Goal: Task Accomplishment & Management: Use online tool/utility

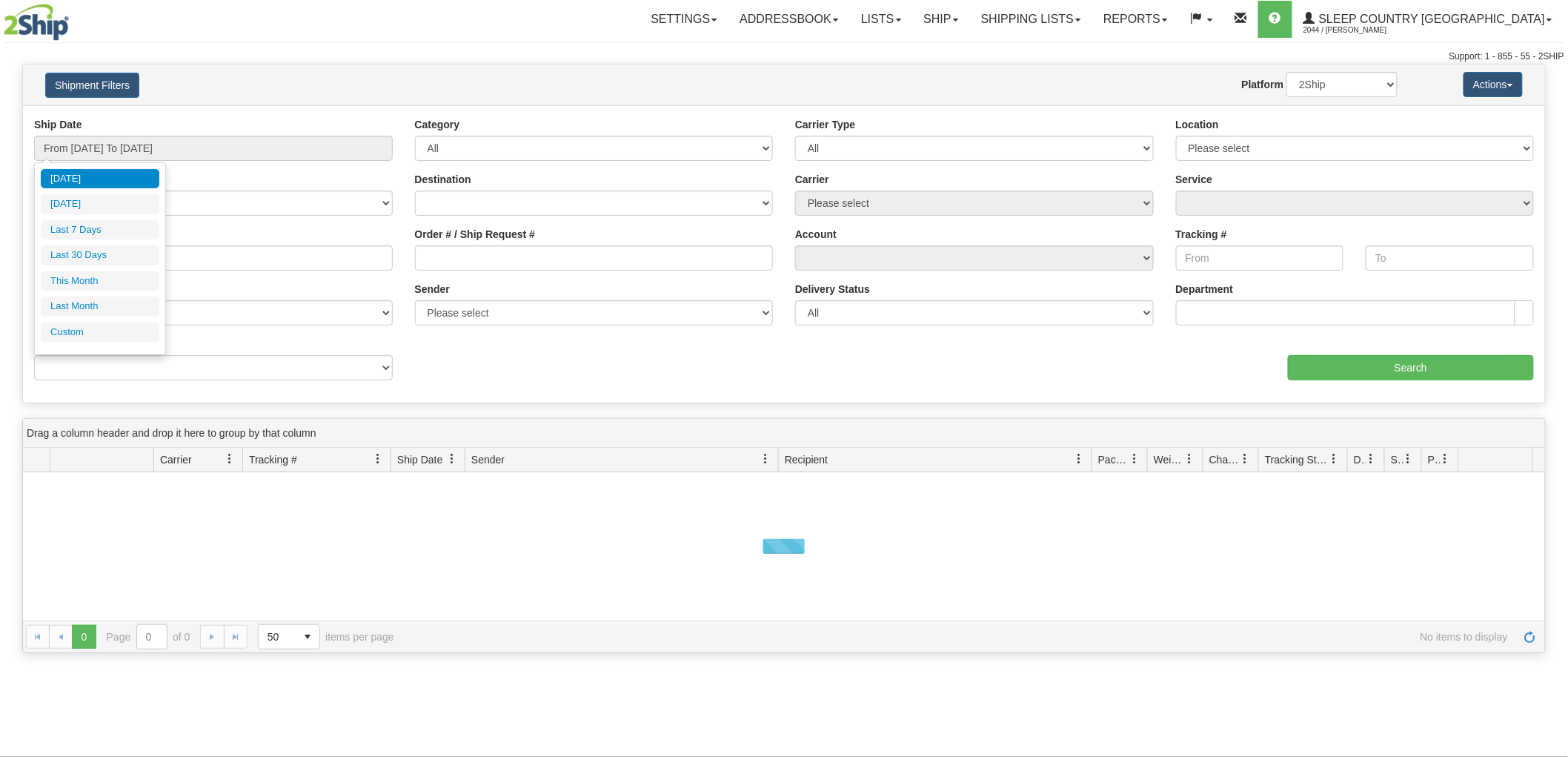
click at [100, 328] on li "Custom" at bounding box center [100, 332] width 118 height 20
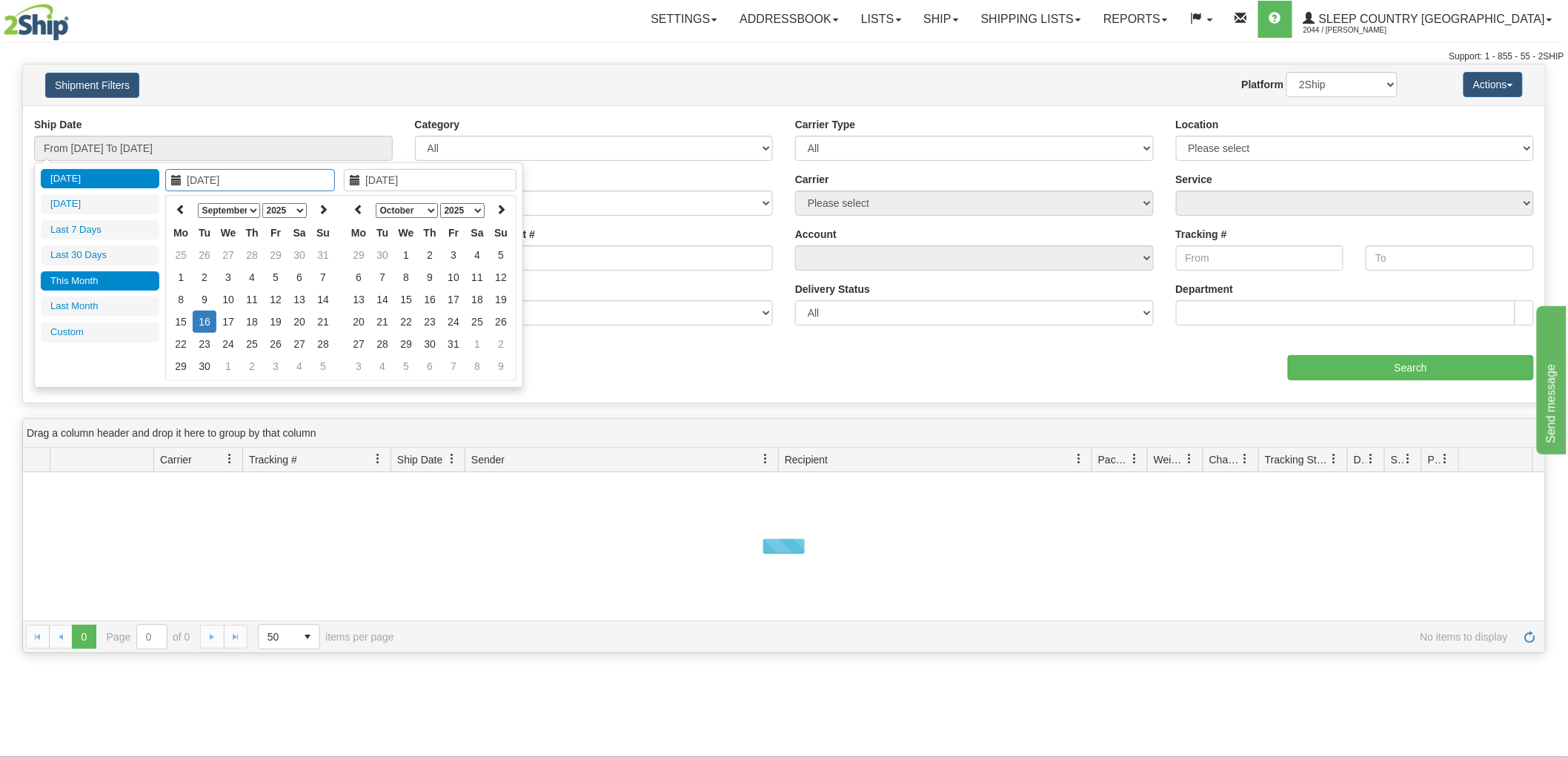
type input "08/01/2025"
type input "08/31/2025"
type input "[DATE]"
type input "09/01/2025"
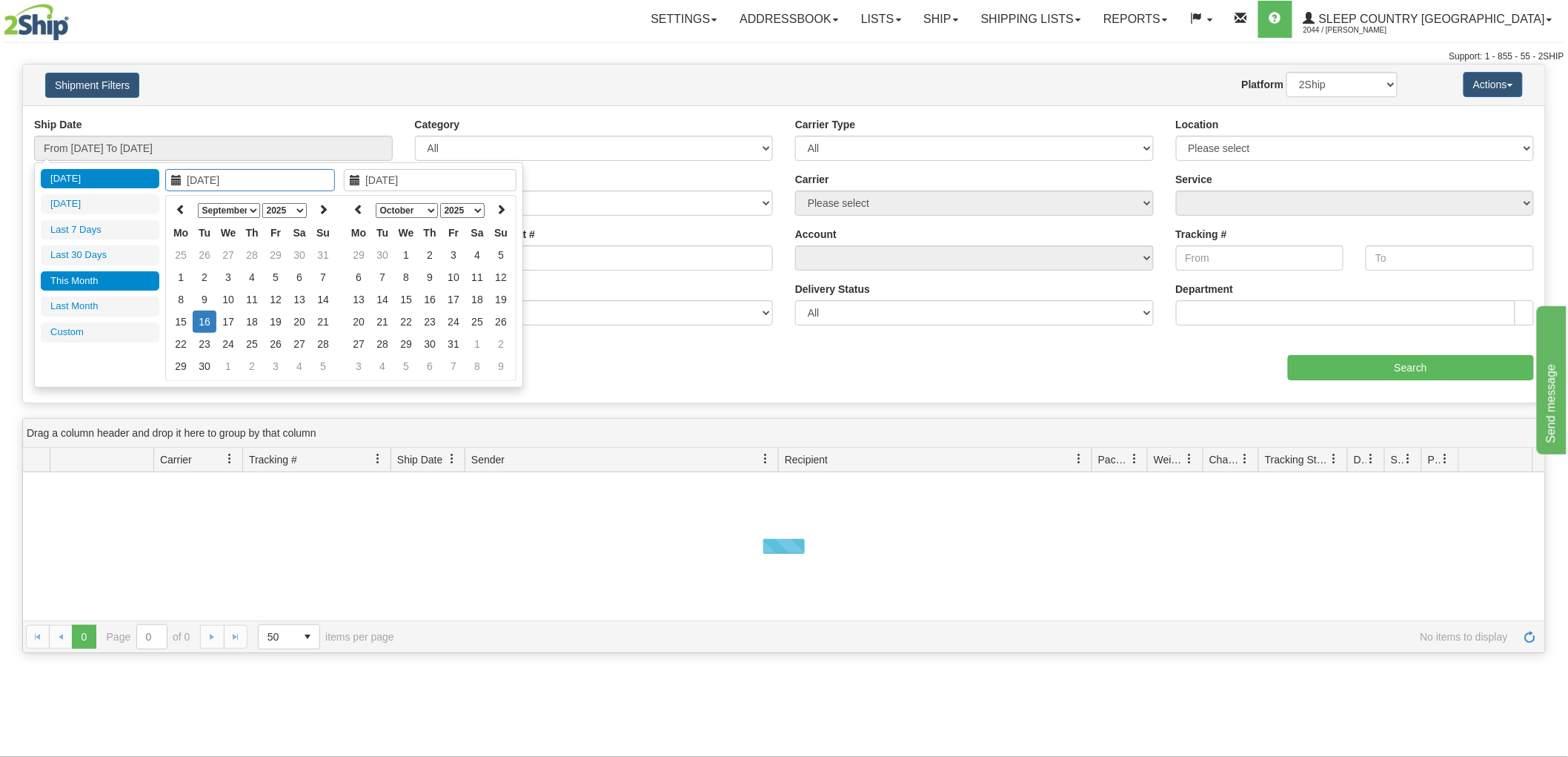
type input "09/30/2025"
type input "[DATE]"
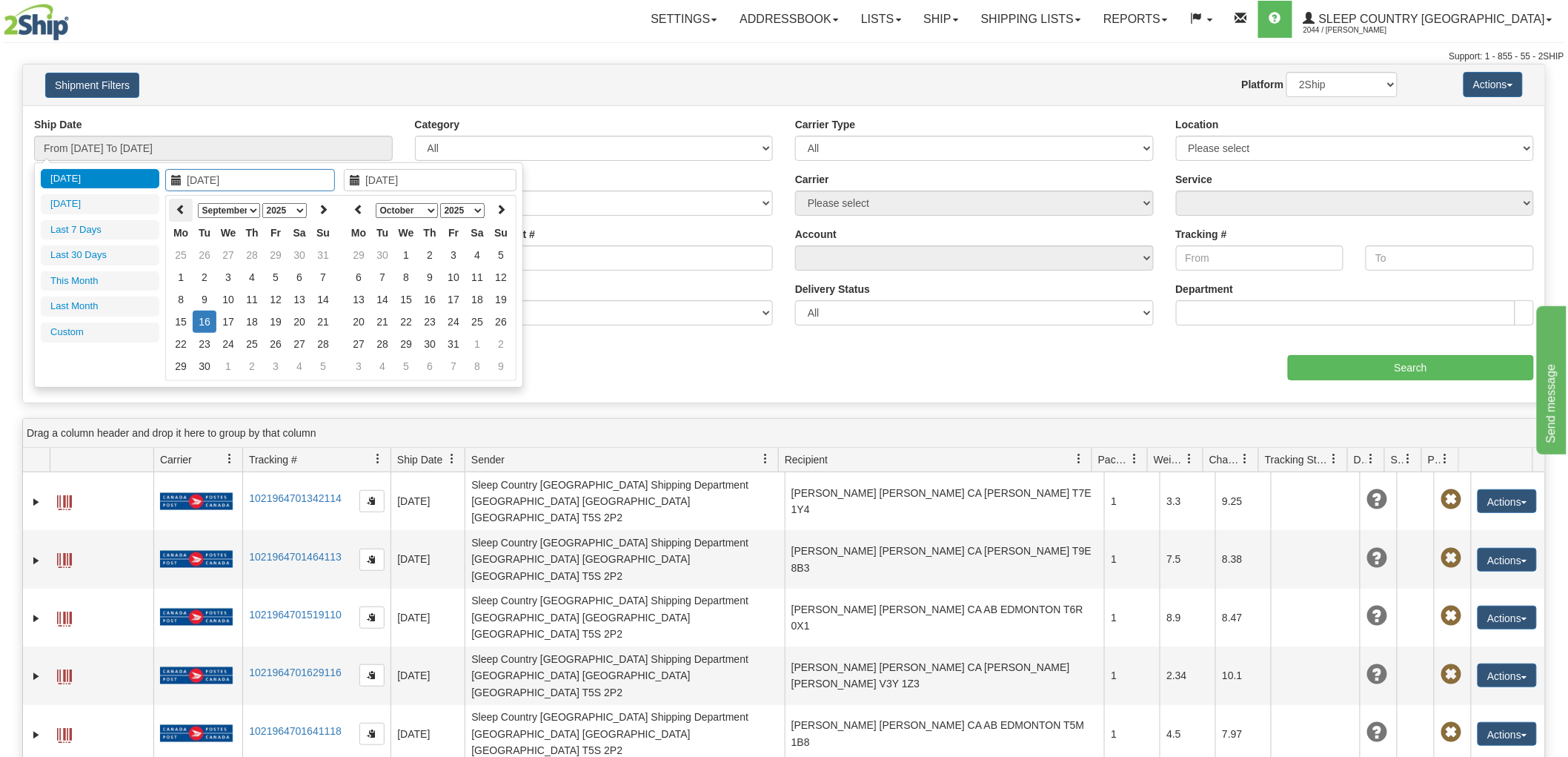
click at [188, 206] on th at bounding box center [180, 210] width 23 height 23
type input "08/01/2025"
click at [276, 247] on td "1" at bounding box center [275, 256] width 23 height 23
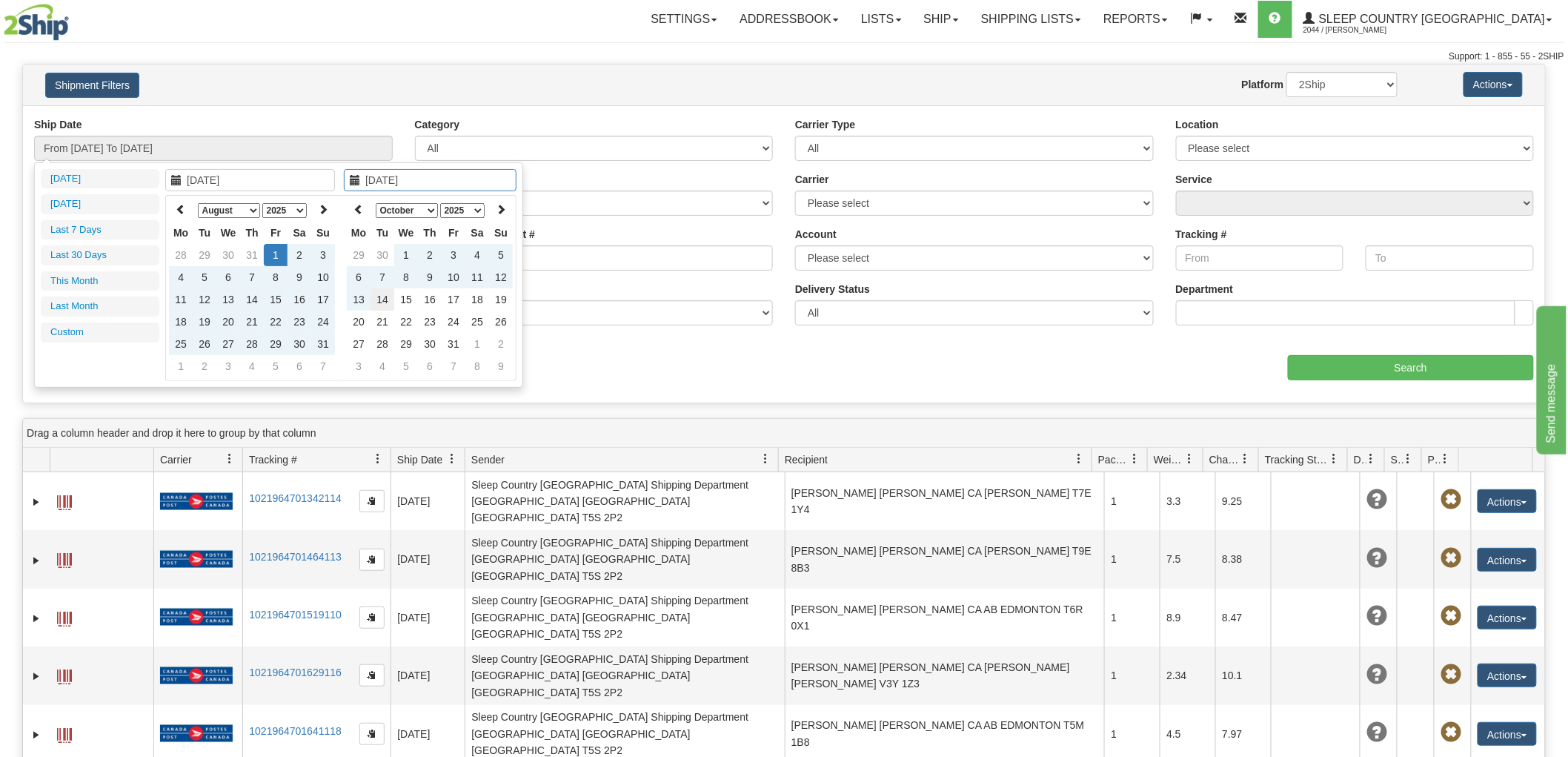
type input "10/14/2025"
click at [383, 301] on td "14" at bounding box center [382, 300] width 23 height 23
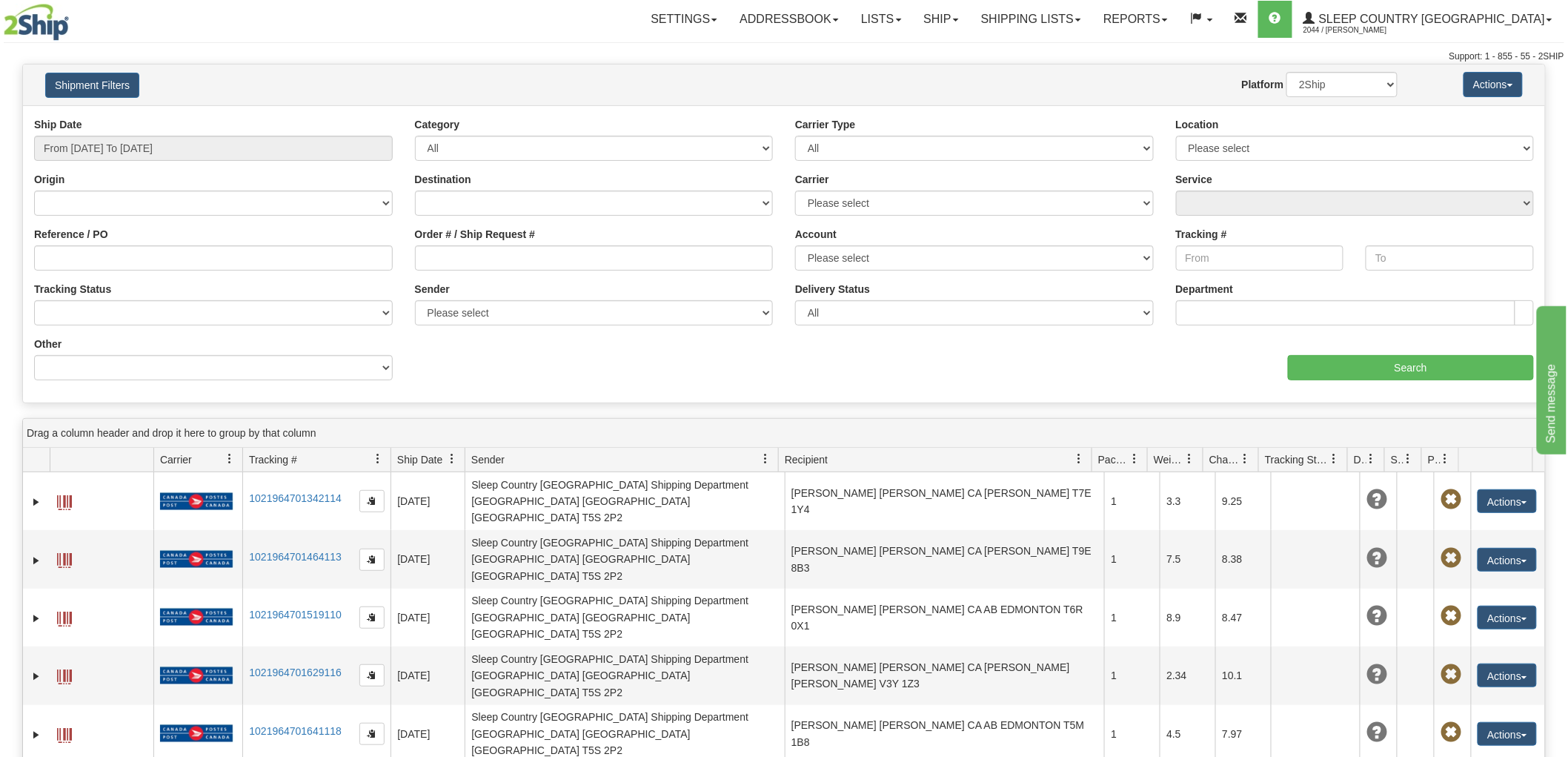
type input "From 08/01/2025 To 10/14/2025"
click at [591, 255] on input "Order # / Ship Request #" at bounding box center [594, 257] width 359 height 25
paste input "9000I058597"
type input "9000I058597"
click at [1325, 365] on input "Search" at bounding box center [1411, 368] width 246 height 25
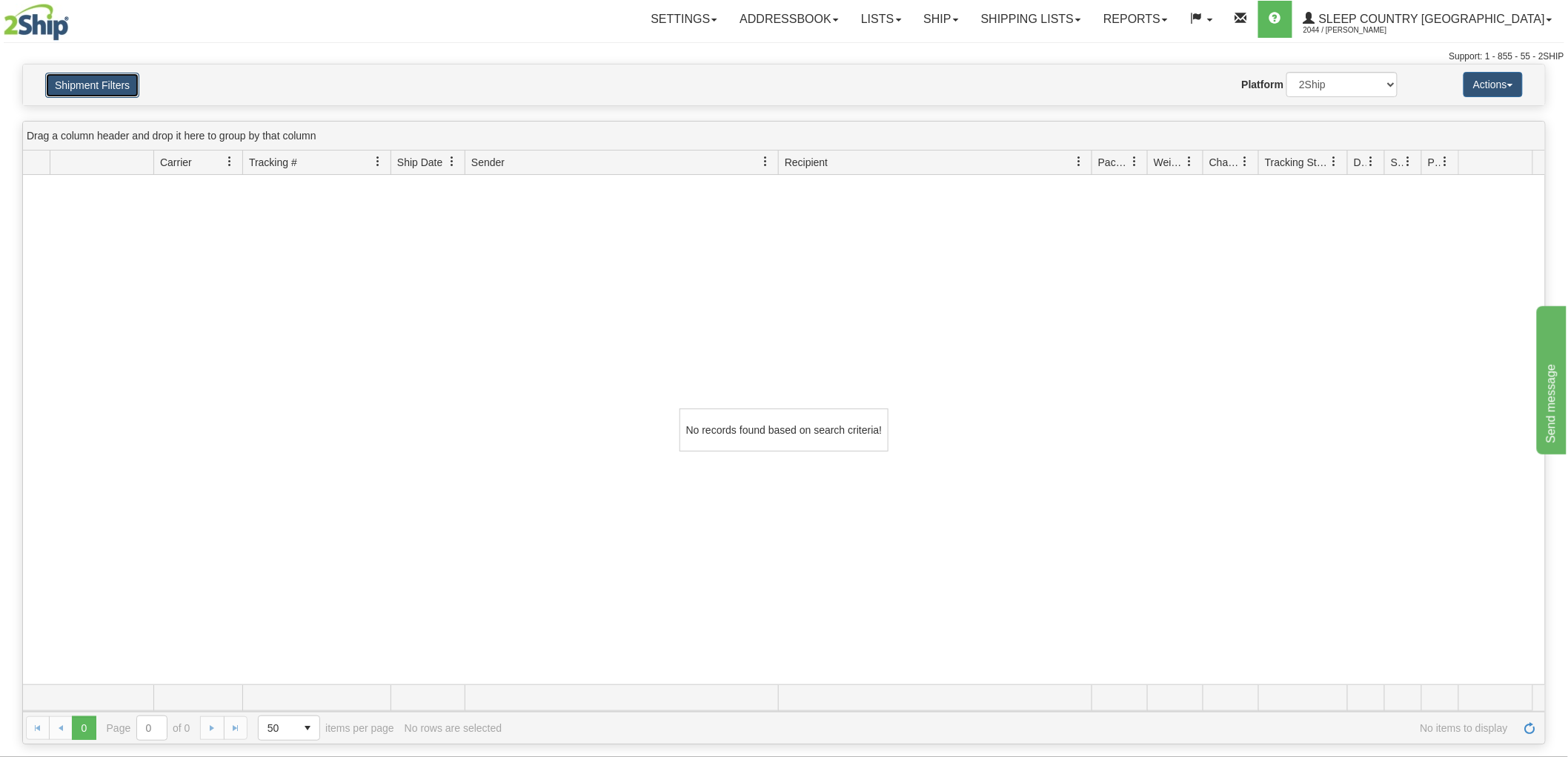
click at [95, 86] on button "Shipment Filters" at bounding box center [92, 85] width 94 height 25
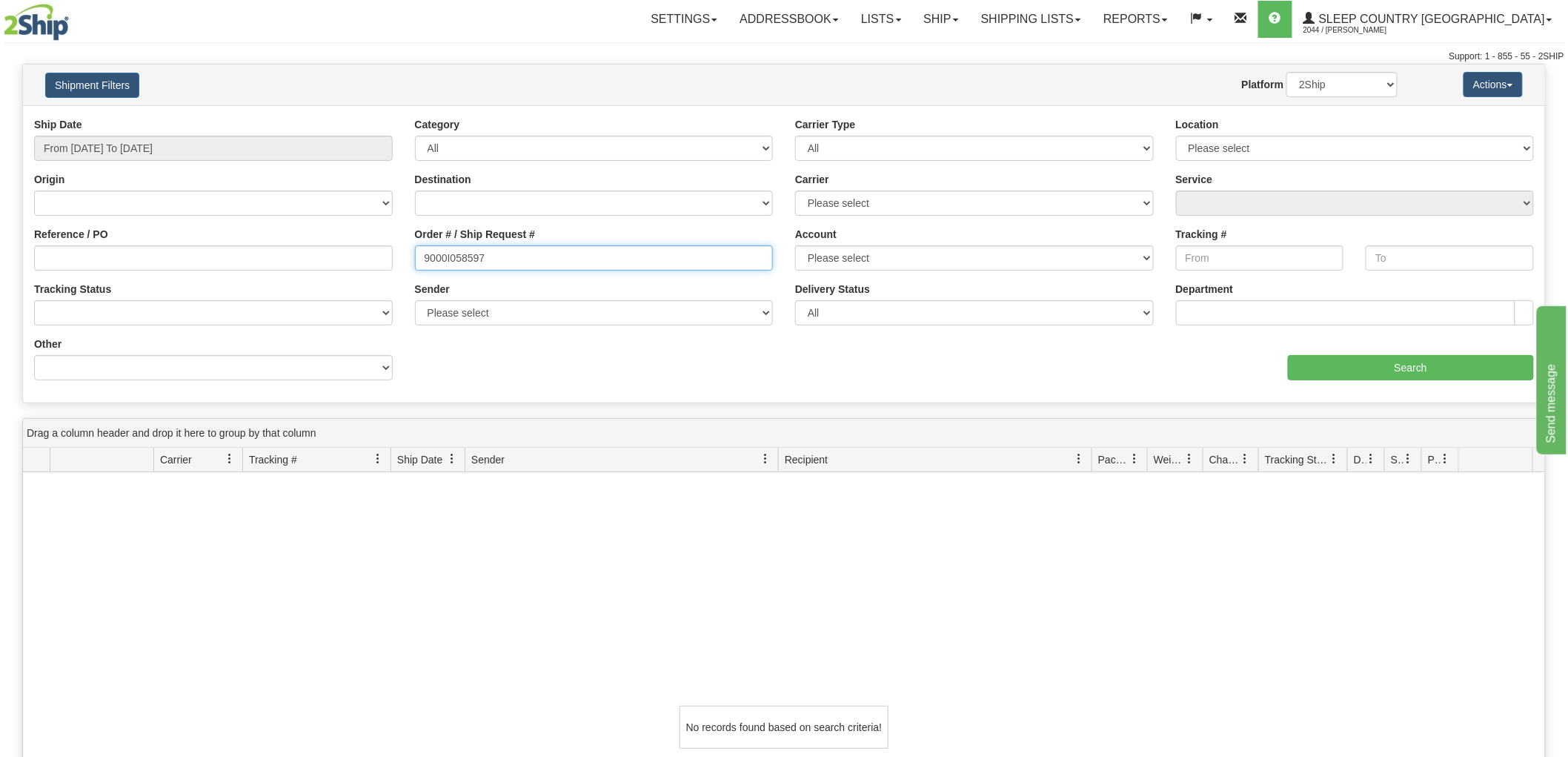
click at [539, 255] on input "9000I058597" at bounding box center [594, 257] width 359 height 25
click at [280, 139] on input "From 08/01/2025 To 10/14/2025" at bounding box center [213, 148] width 359 height 25
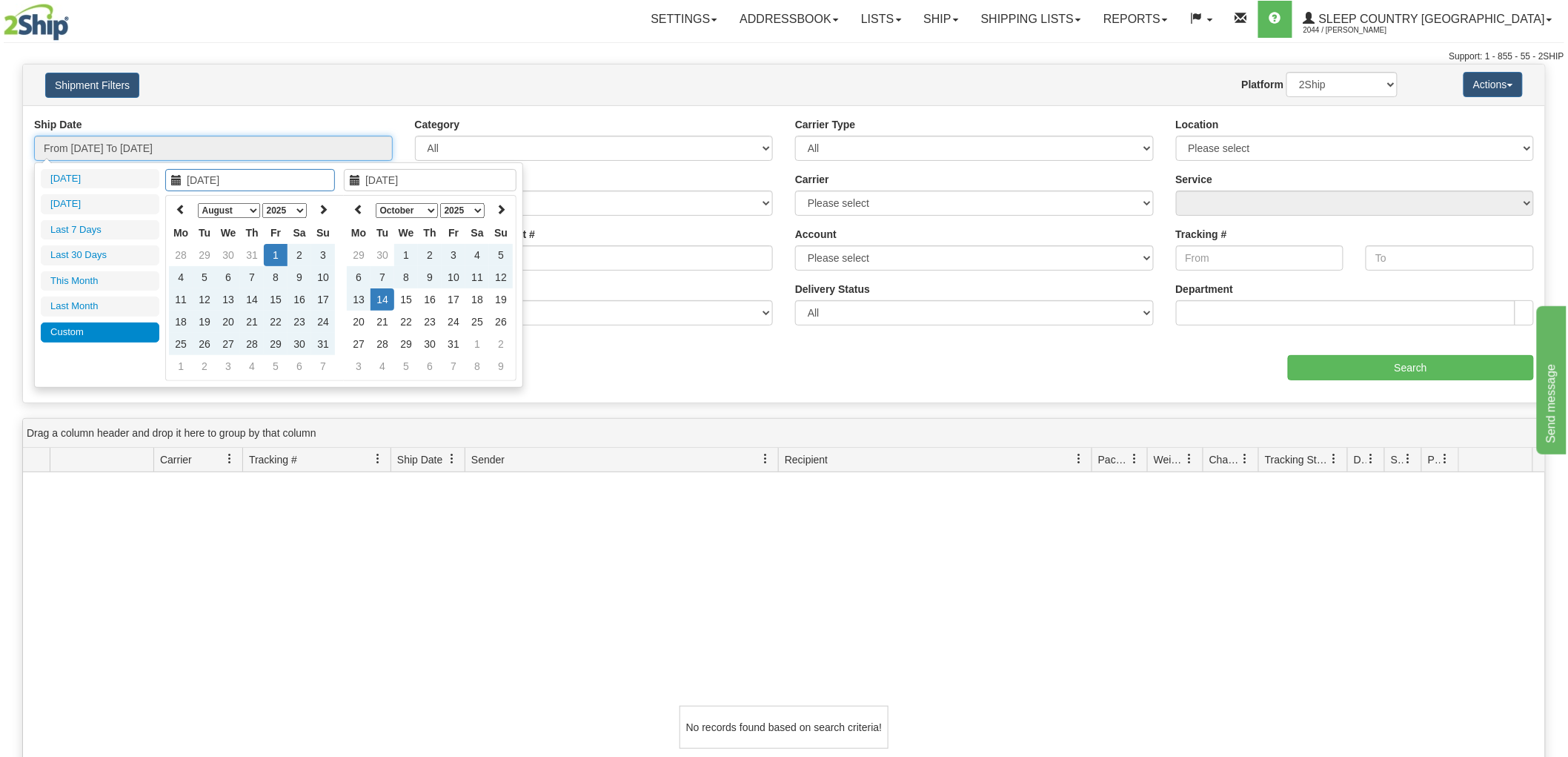
type input "08/01/2025"
click at [278, 250] on td "1" at bounding box center [275, 256] width 23 height 23
type input "10/16/2025"
click at [429, 302] on td "16" at bounding box center [429, 300] width 23 height 23
type input "From 08/01/2025 To 10/16/2025"
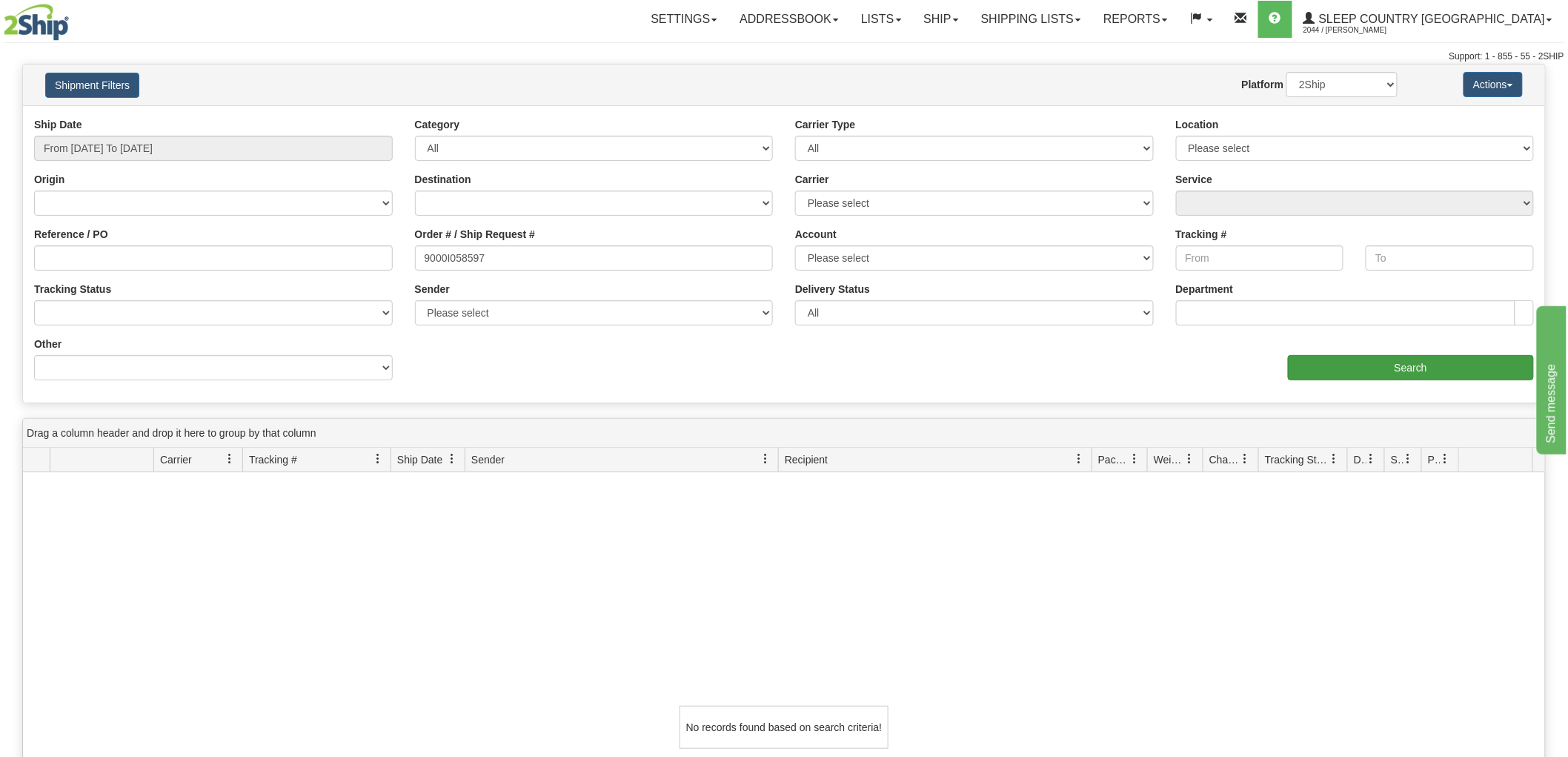
drag, startPoint x: 1437, startPoint y: 382, endPoint x: 1433, endPoint y: 371, distance: 11.7
click at [1437, 382] on div "Ship Date From 08/01/2025 To 10/16/2025 Category All Inbound Outbound Carrier T…" at bounding box center [784, 254] width 1522 height 274
click at [1433, 369] on input "Search" at bounding box center [1411, 368] width 246 height 25
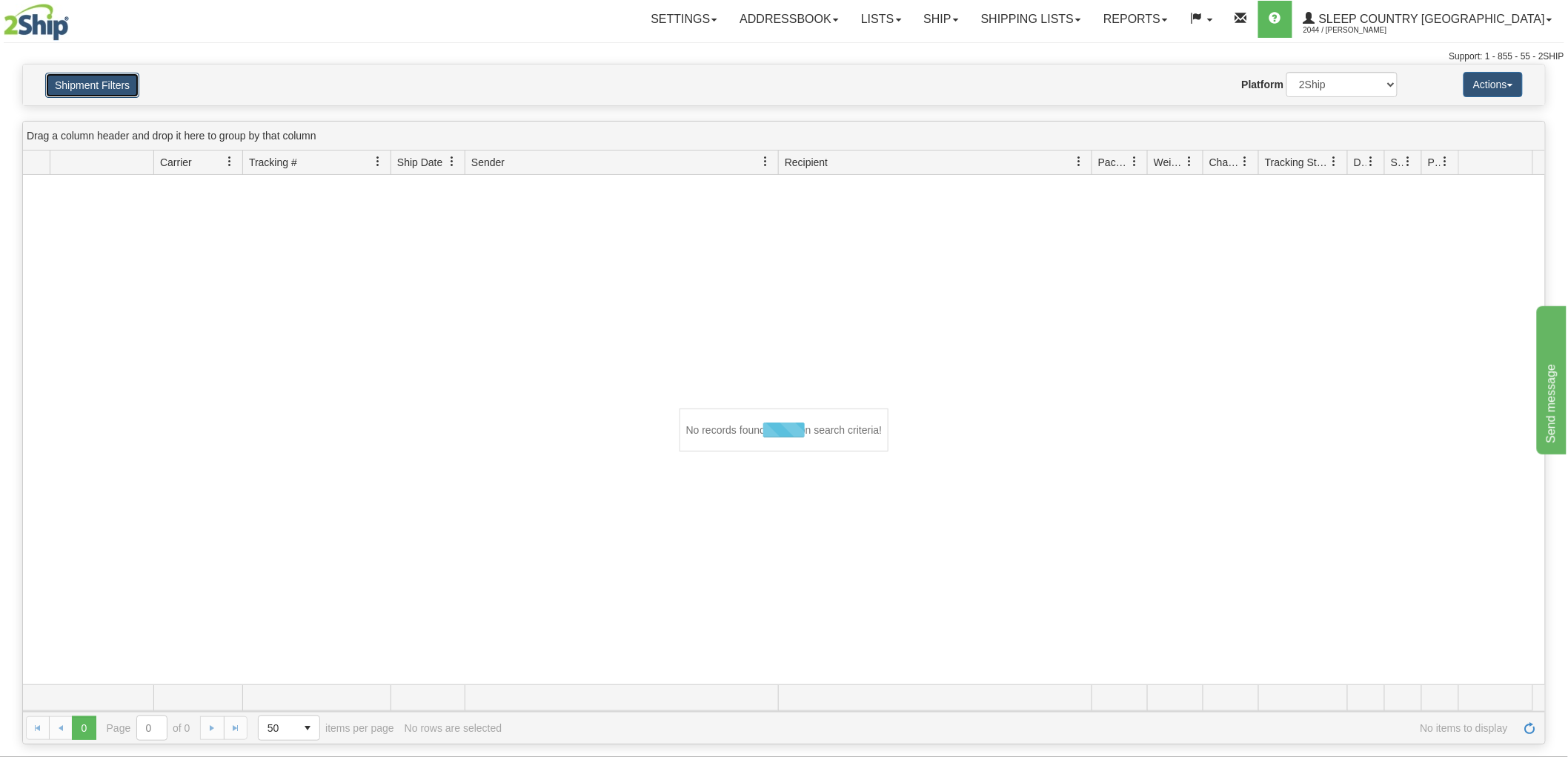
click at [115, 89] on button "Shipment Filters" at bounding box center [92, 85] width 94 height 25
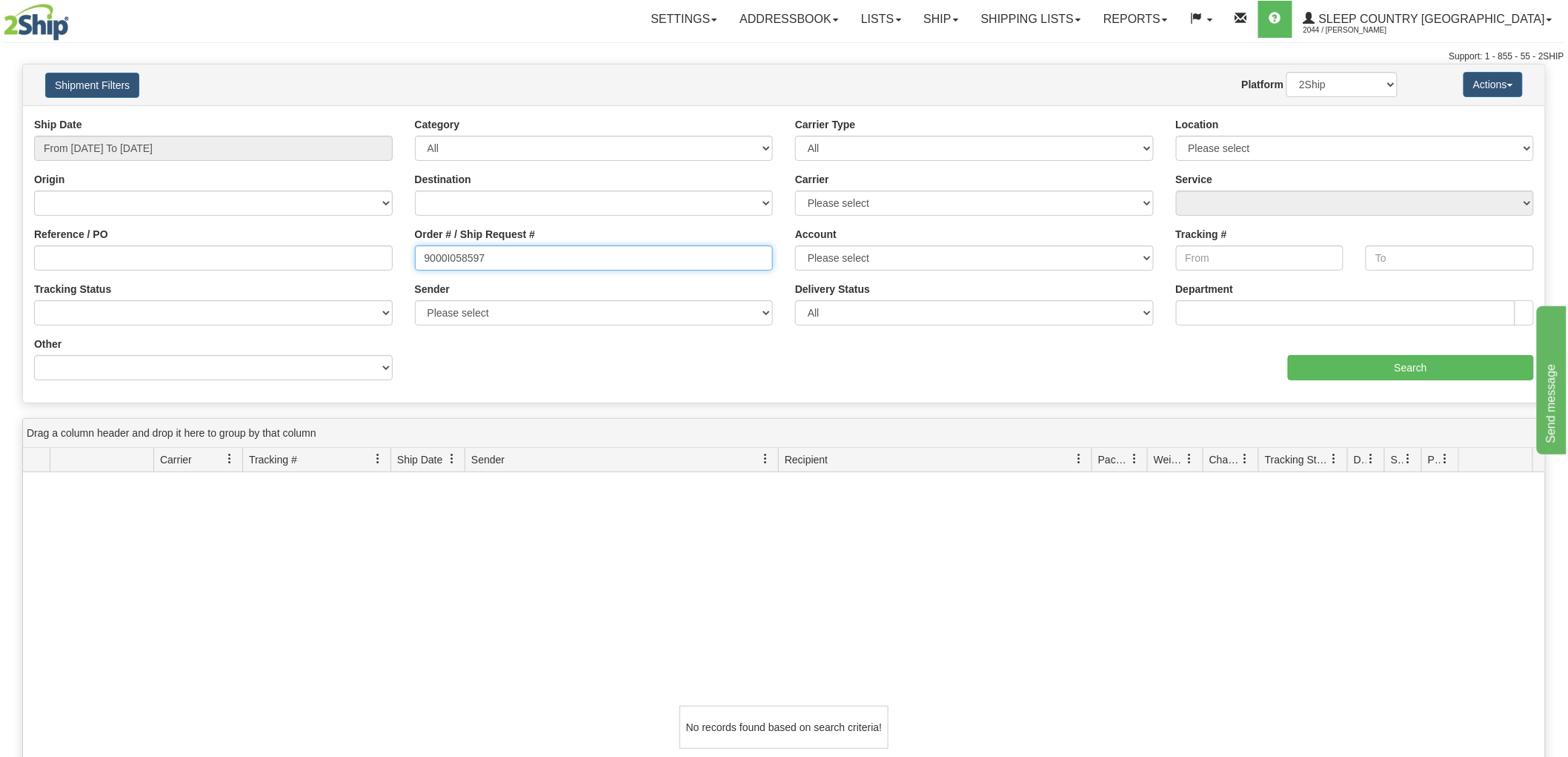
drag, startPoint x: 580, startPoint y: 253, endPoint x: 209, endPoint y: 260, distance: 371.1
click at [263, 117] on div "Reference / PO Order # / Ship Request # 9000I058597 Account Please select Canad…" at bounding box center [784, 117] width 1522 height 0
click at [201, 260] on input "Reference / PO" at bounding box center [213, 257] width 359 height 25
paste input "9000I058597"
type input "9000I058597"
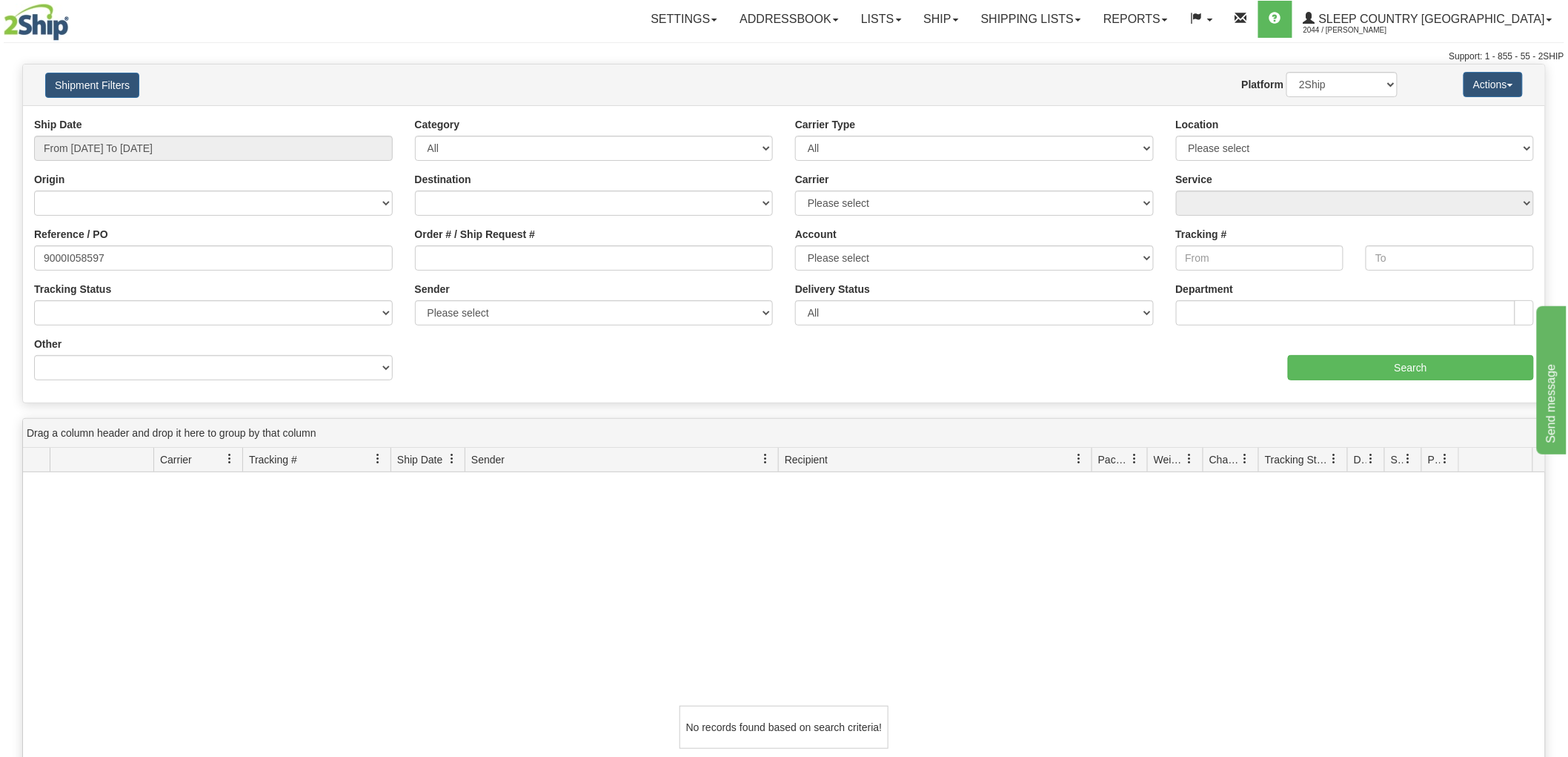
click at [1427, 390] on div "Ship Date From 08/01/2025 To 10/16/2025 Category All Inbound Outbound Carrier T…" at bounding box center [784, 254] width 1522 height 274
click at [1421, 375] on input "Search" at bounding box center [1411, 368] width 246 height 25
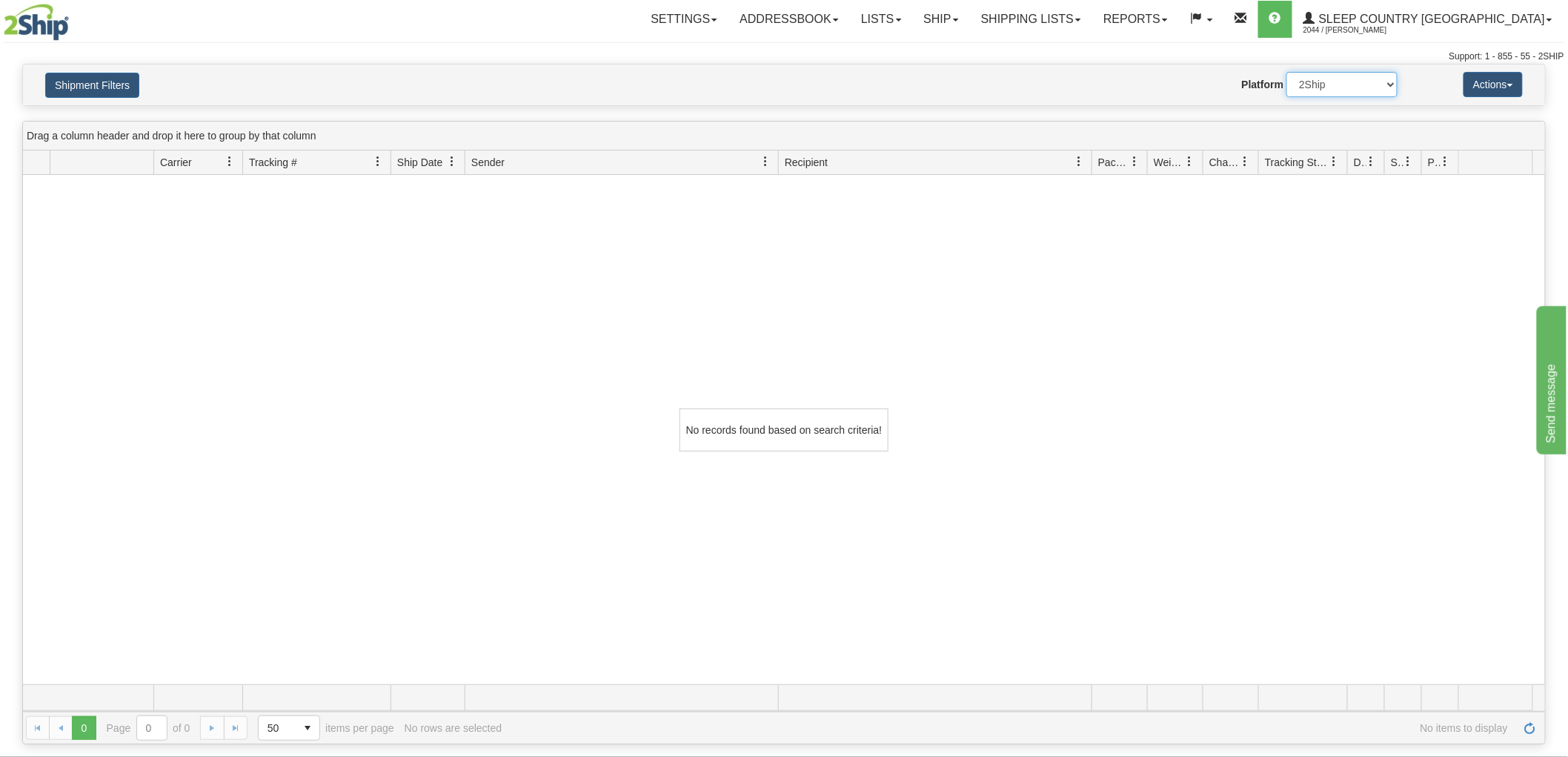
click at [1336, 88] on select "2Ship Imported" at bounding box center [1342, 84] width 111 height 25
select select "1"
click at [1287, 72] on select "2Ship Imported" at bounding box center [1342, 84] width 111 height 25
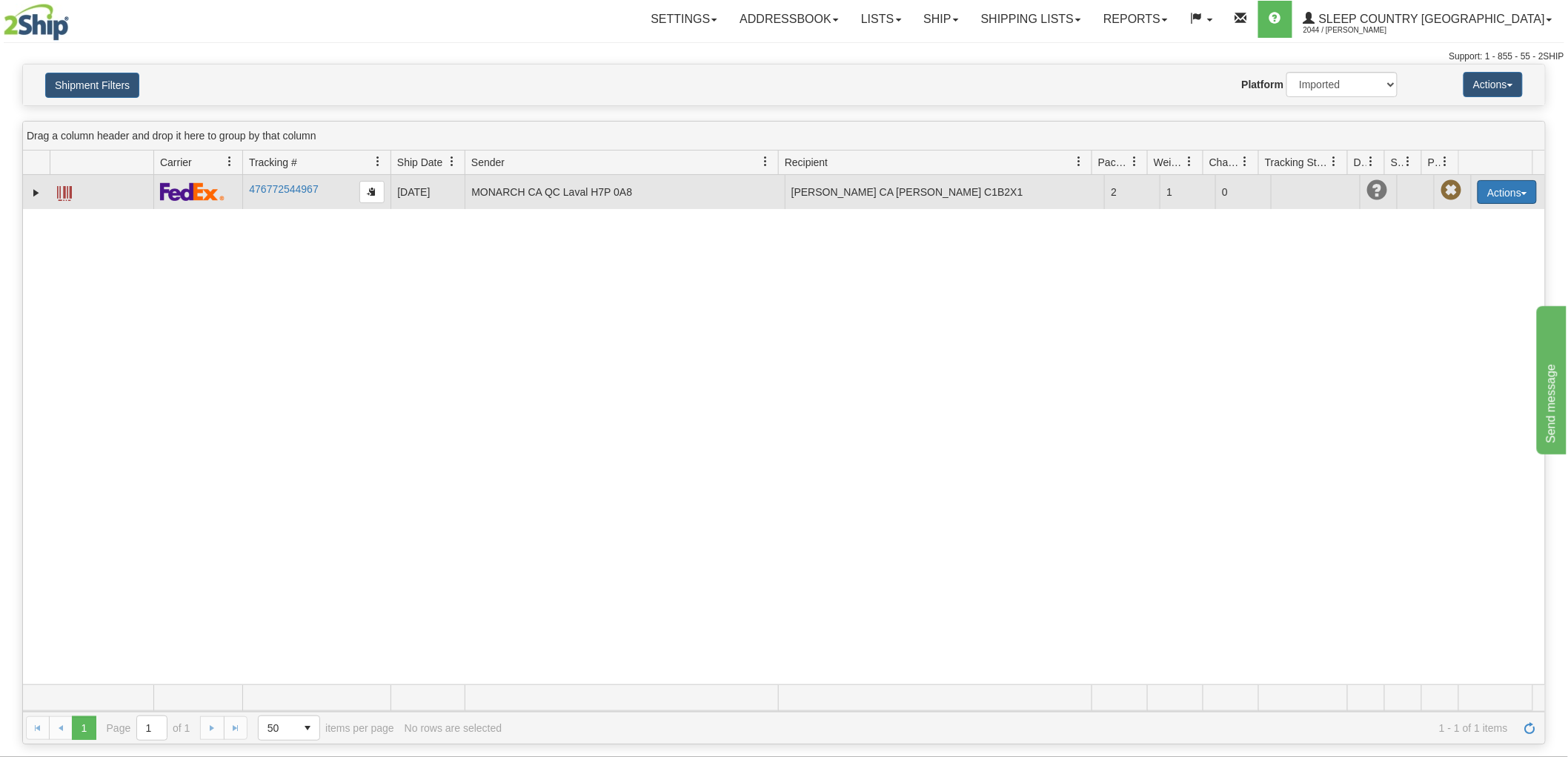
click at [1500, 193] on button "Actions" at bounding box center [1508, 192] width 60 height 23
click at [1477, 245] on link "Return" at bounding box center [1477, 239] width 118 height 19
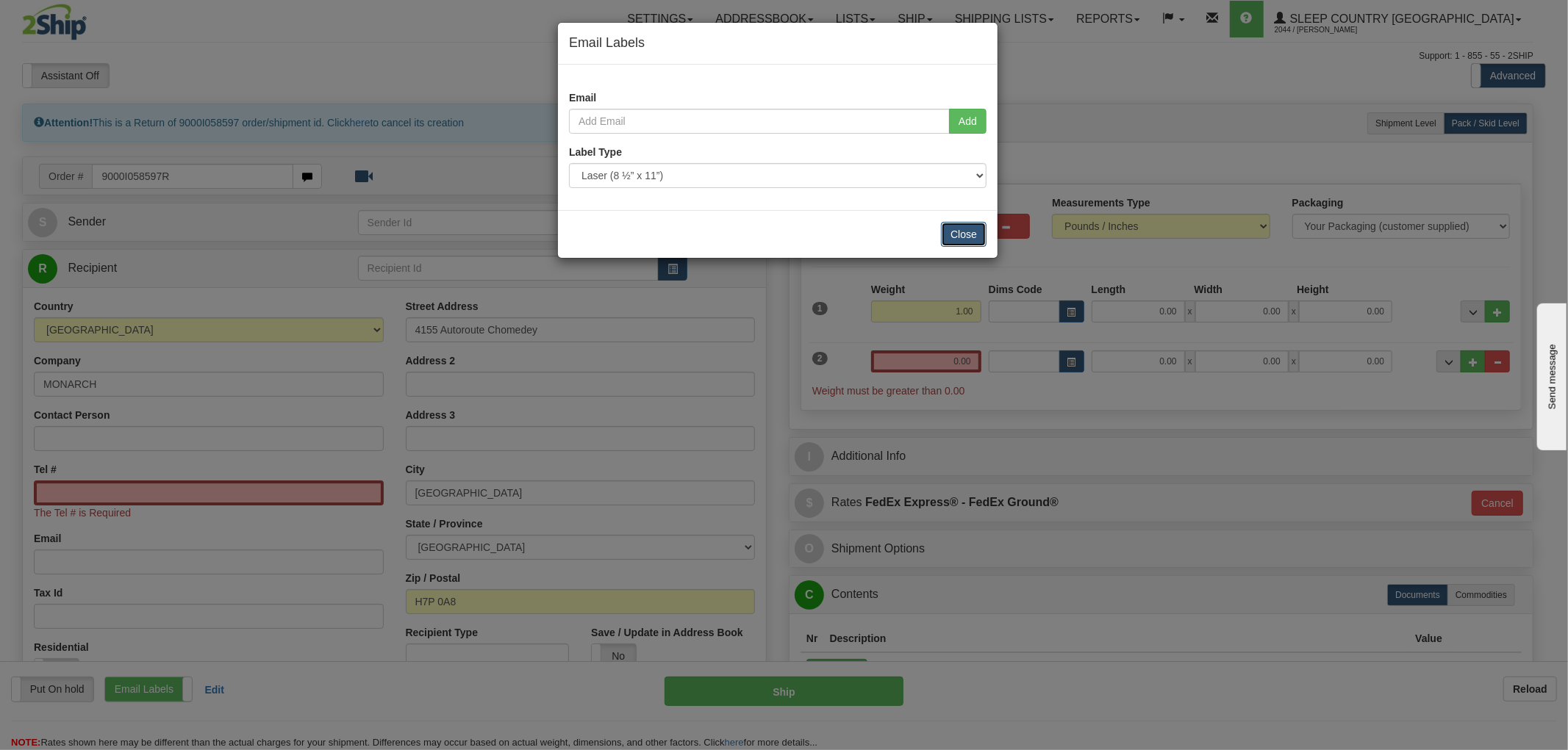
click at [952, 229] on button "Close" at bounding box center [963, 234] width 46 height 25
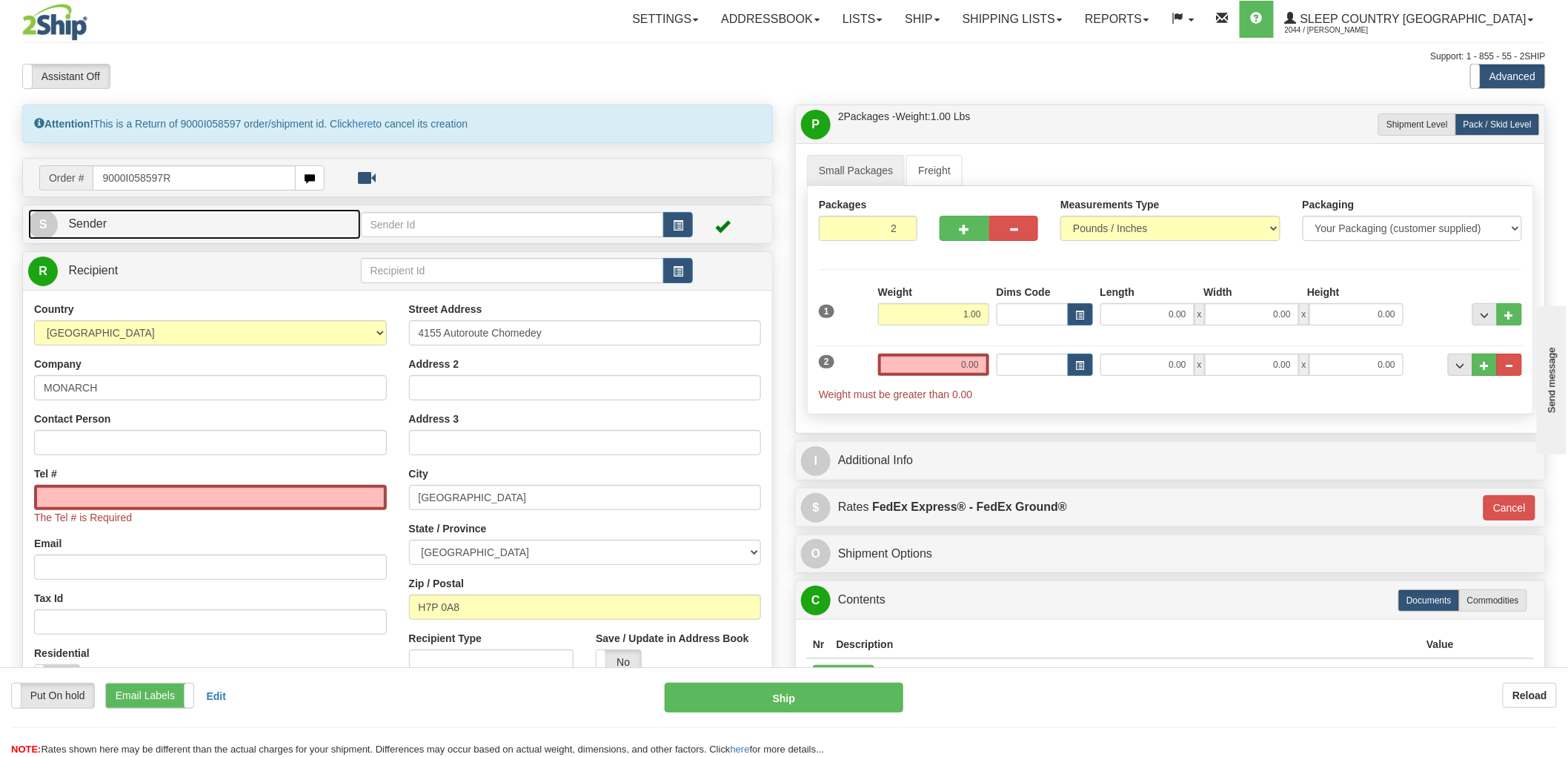
click at [305, 235] on link "S Sender" at bounding box center [194, 224] width 333 height 31
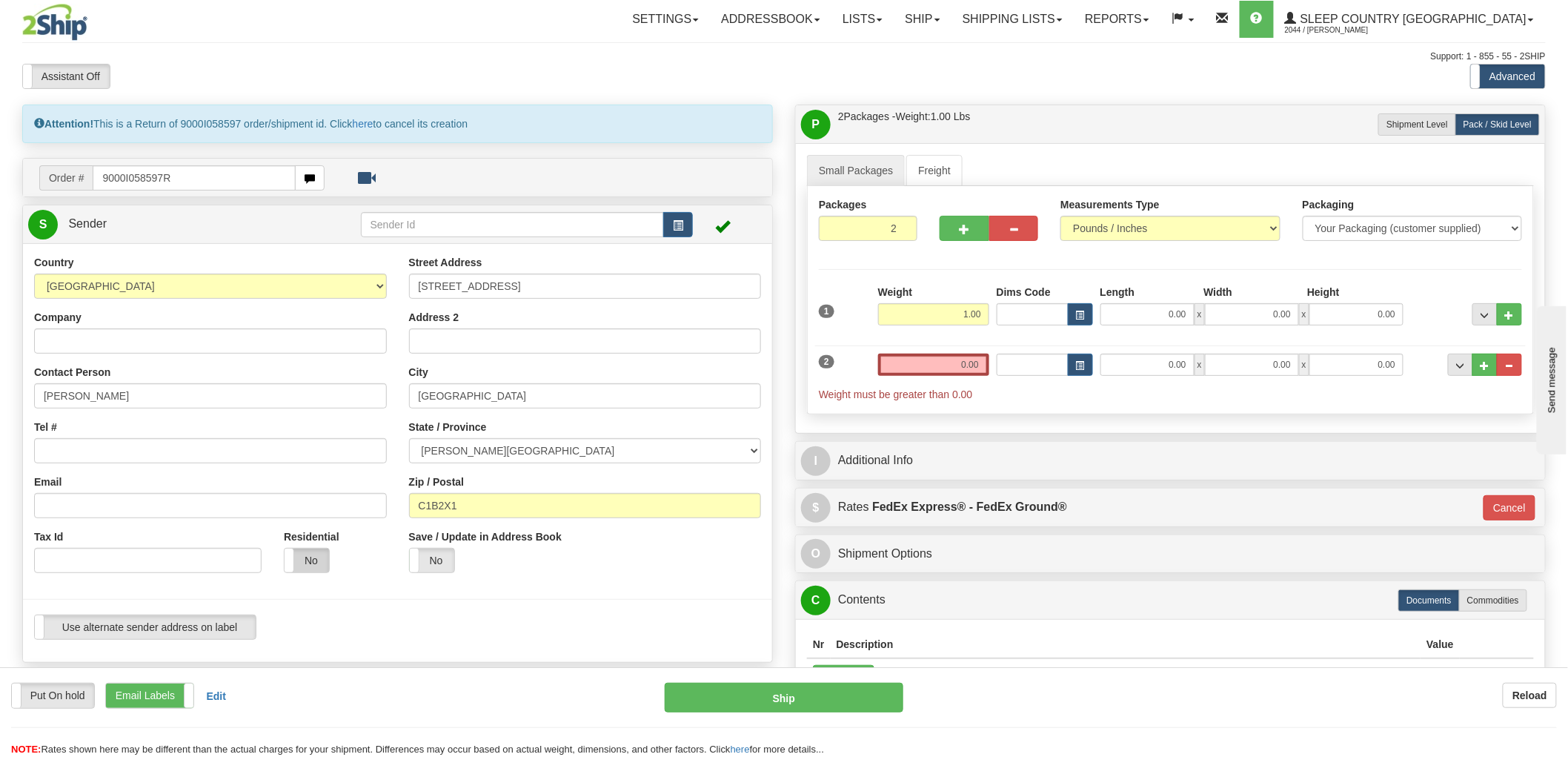
click at [309, 560] on label "No" at bounding box center [306, 560] width 44 height 23
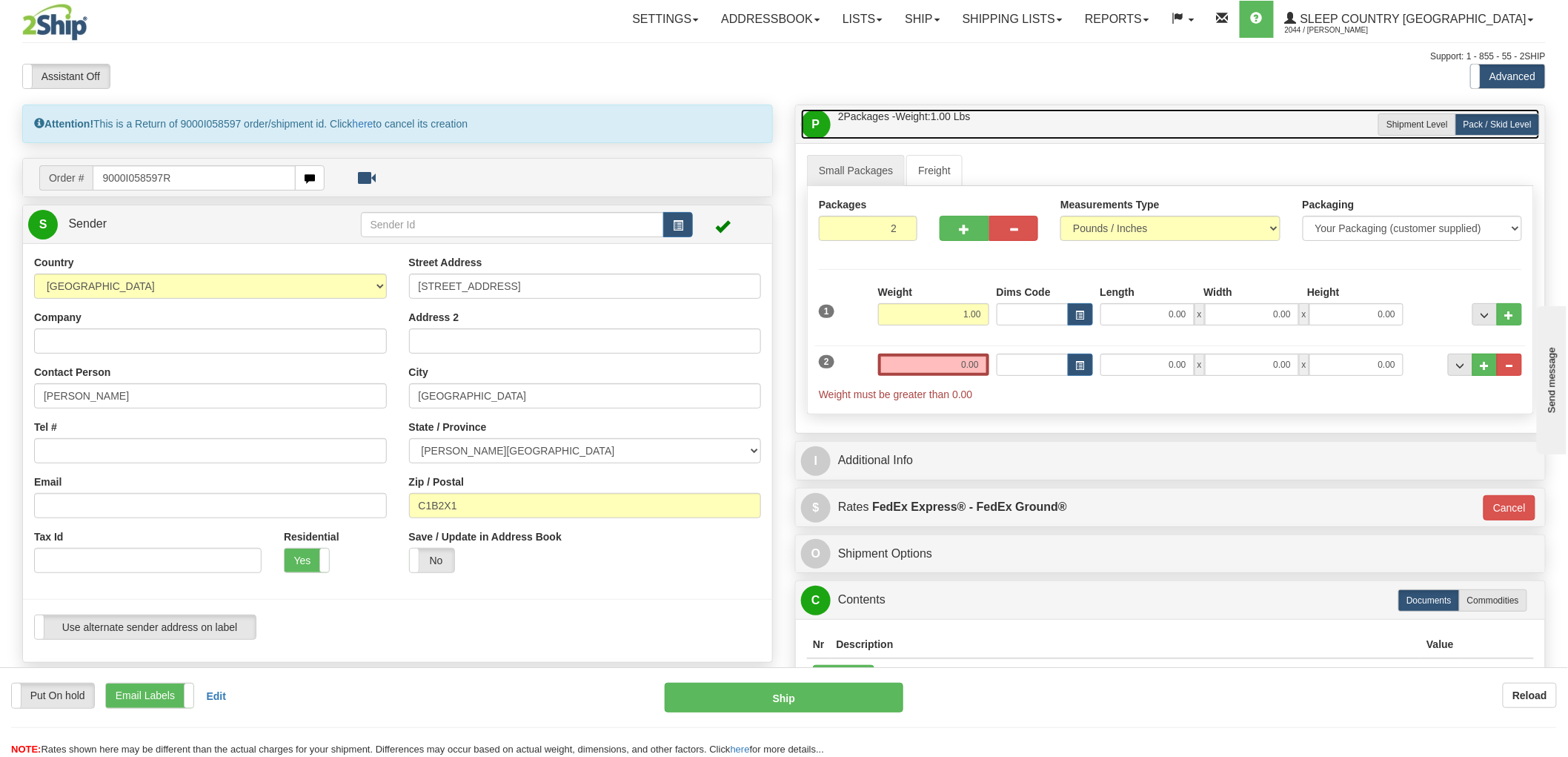
click at [1068, 116] on link "P Packages / Skids 2 Packages - Weight: 1.00 Lbs 1 Skids - Weight: 0.00 Lbs" at bounding box center [1170, 124] width 739 height 31
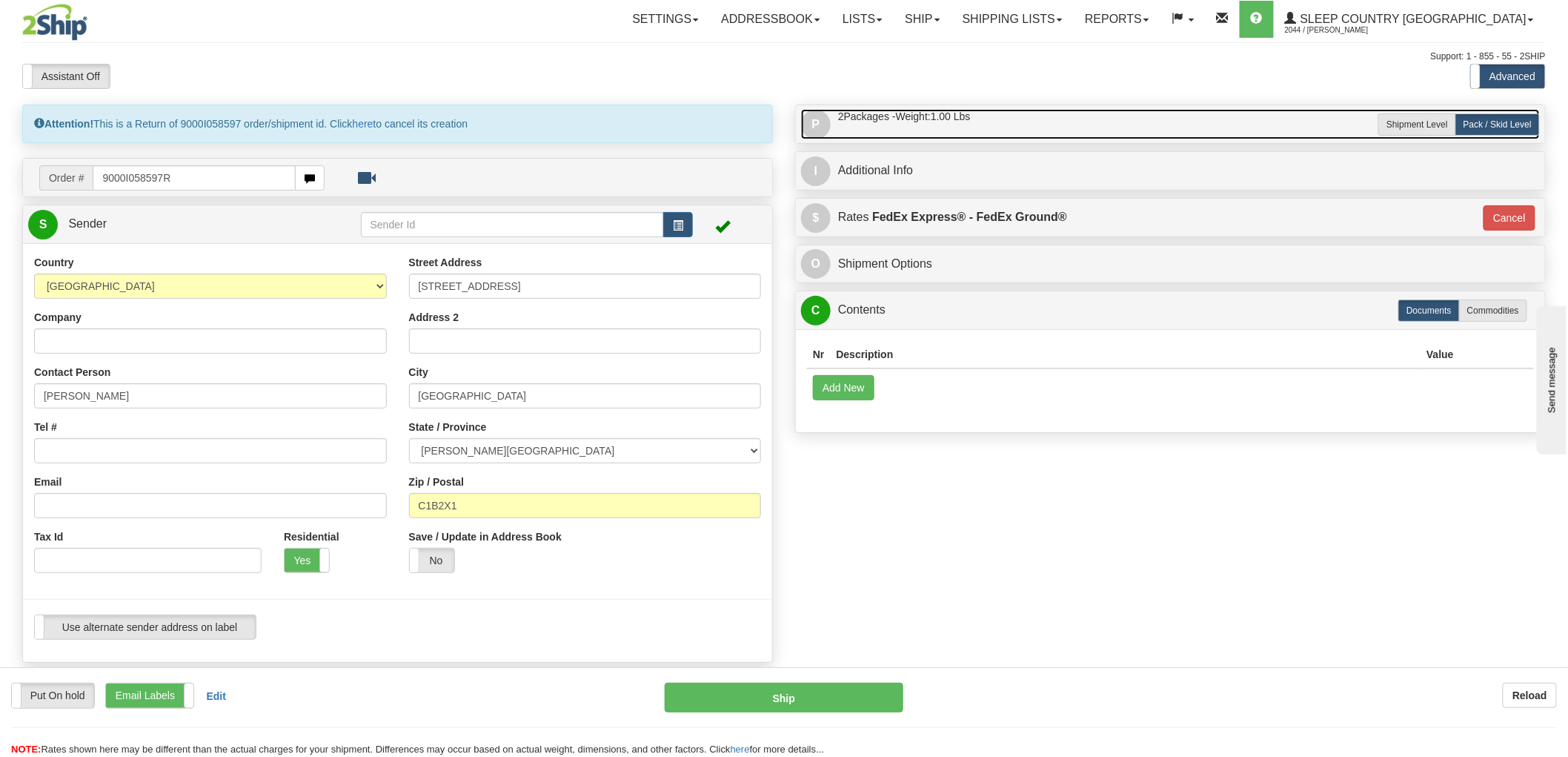
click at [1068, 116] on link "P Packages / Skids 2 Packages - Weight: 1.00 Lbs 1 Skids - Weight: 0.00 Lbs" at bounding box center [1170, 124] width 739 height 31
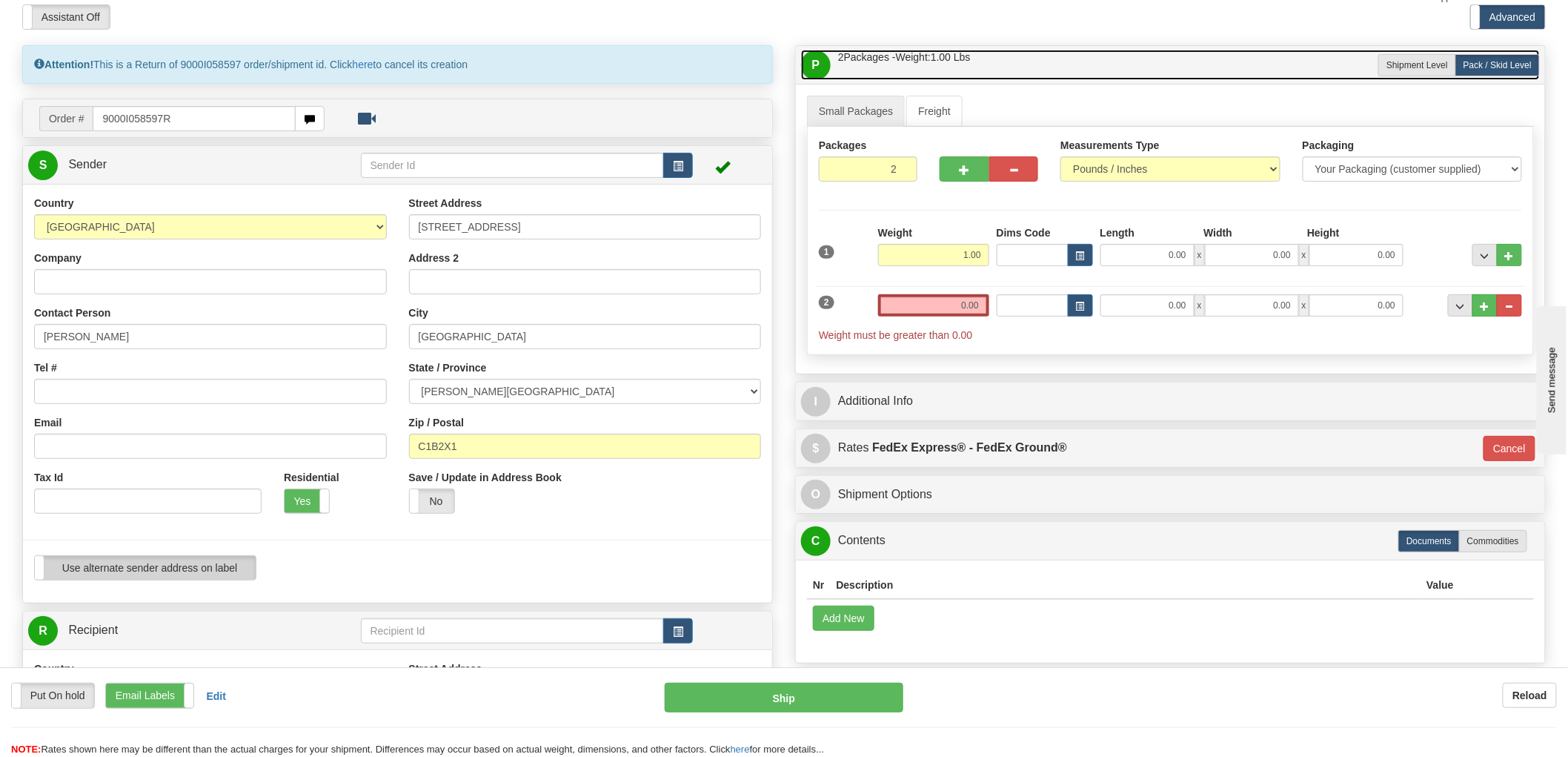
scroll to position [164, 0]
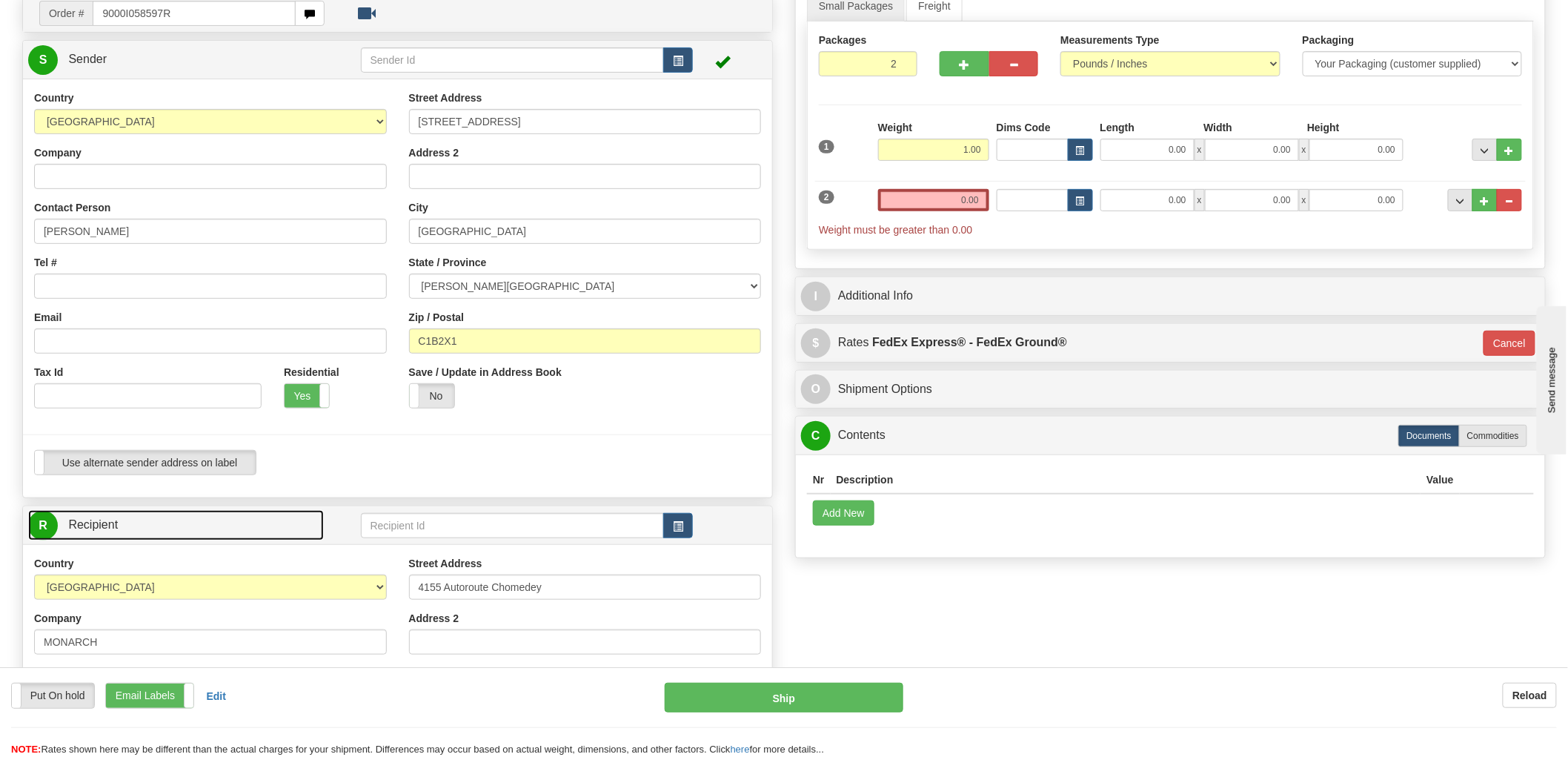
click at [193, 530] on link "R Recipient" at bounding box center [176, 526] width 296 height 31
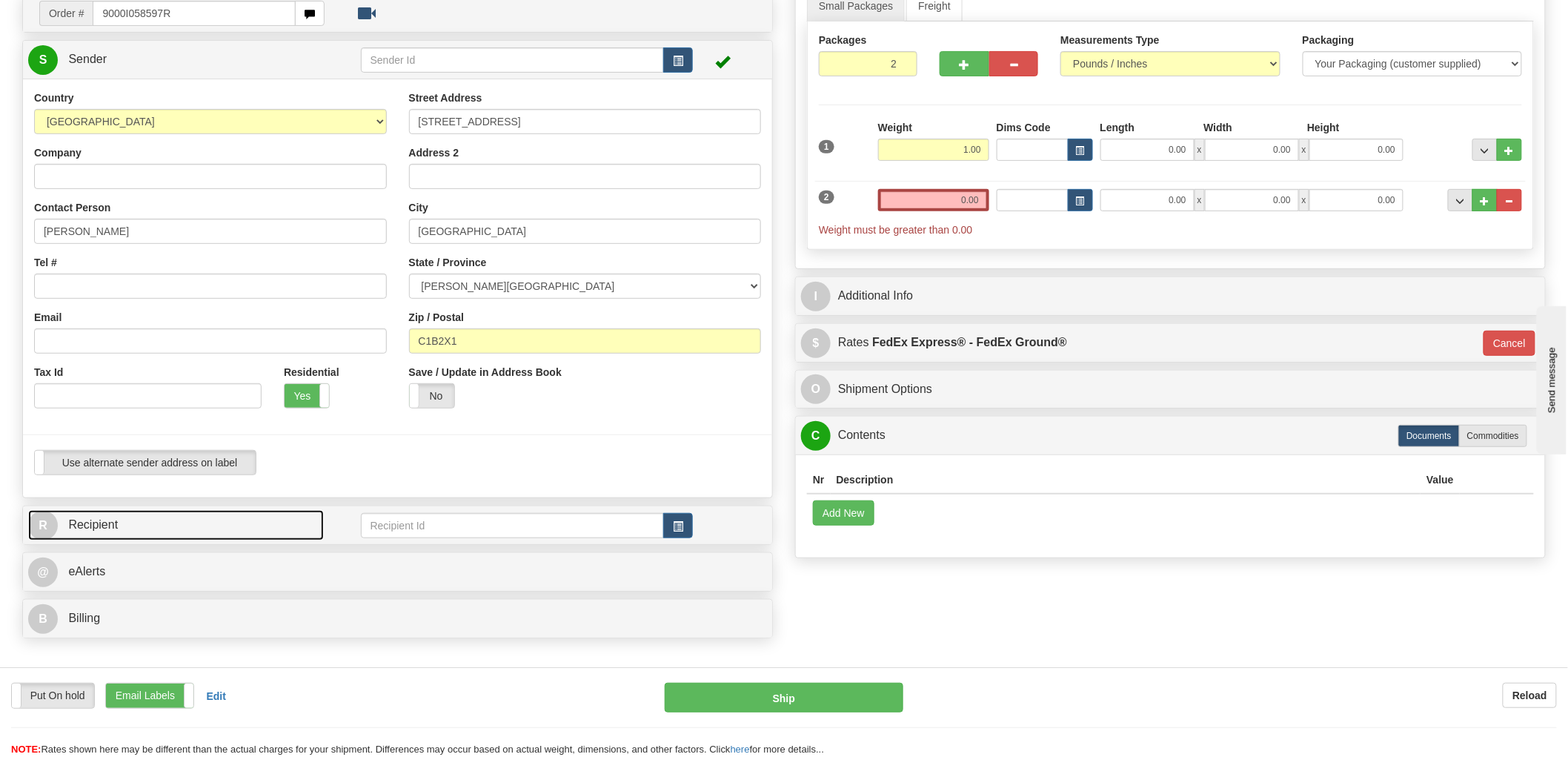
click at [197, 525] on link "R Recipient" at bounding box center [176, 526] width 296 height 31
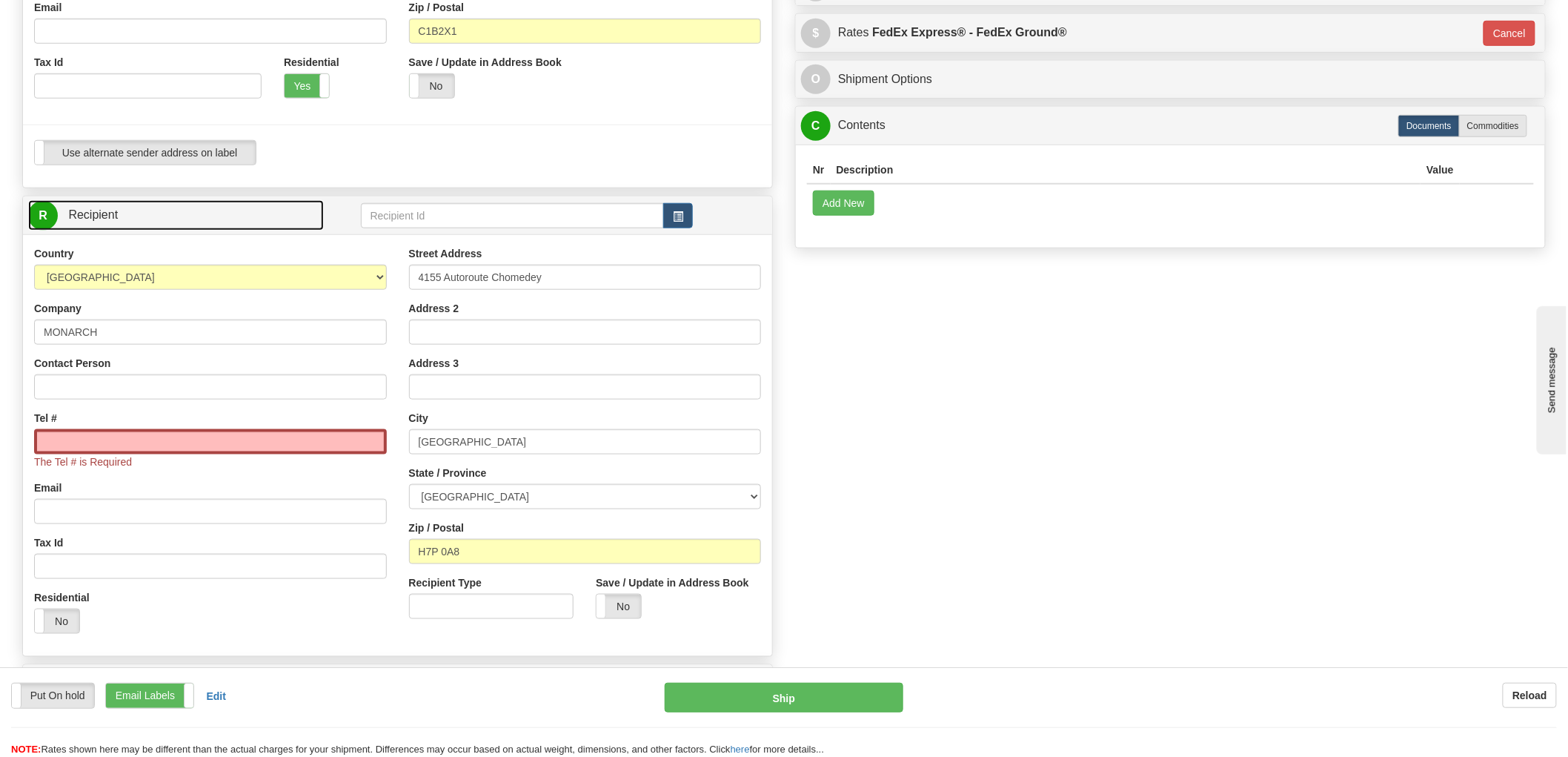
scroll to position [494, 0]
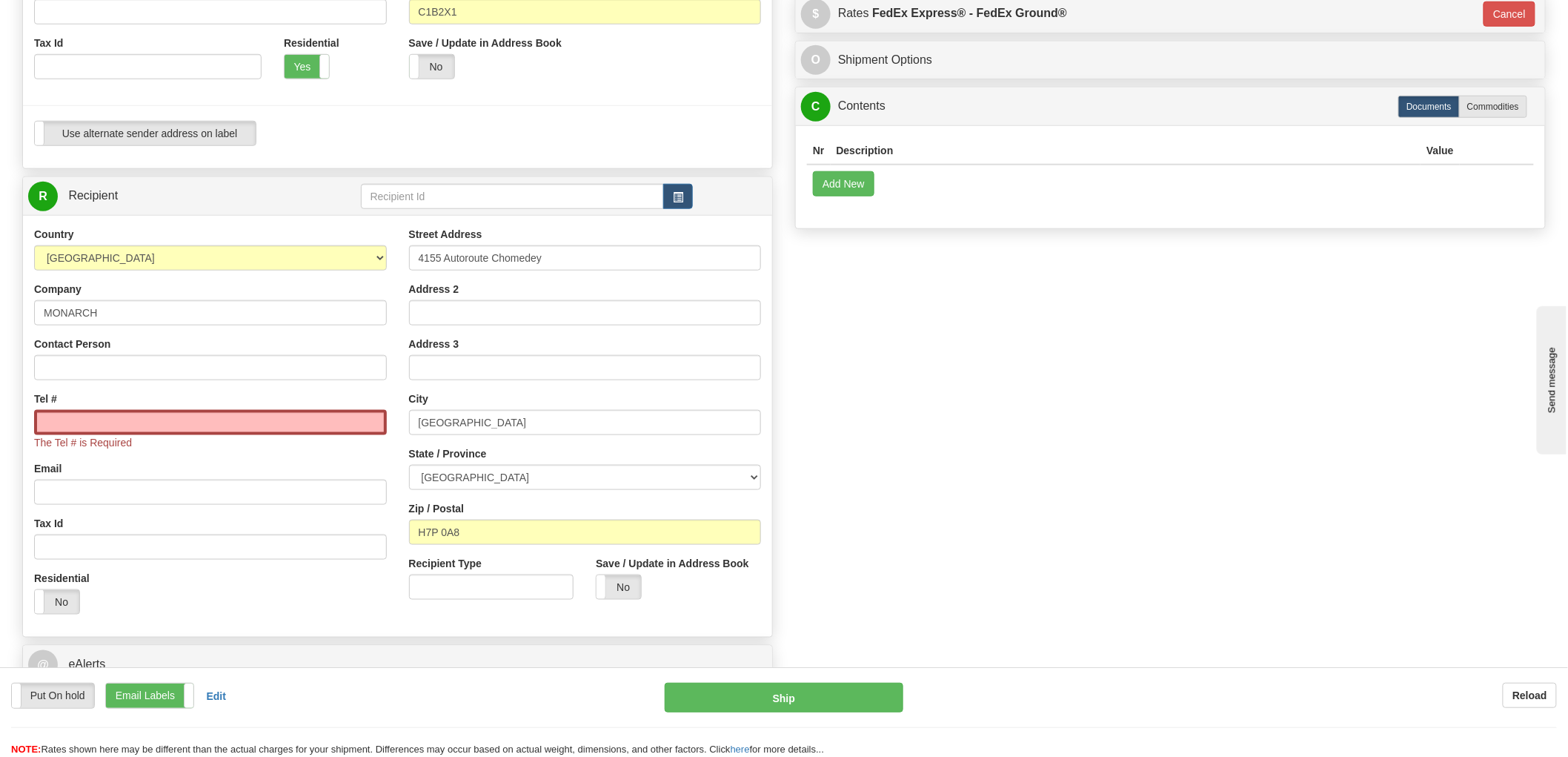
click at [326, 402] on div "Tel # The Tel # is Required" at bounding box center [210, 421] width 353 height 59
click at [320, 424] on input "Tel #" at bounding box center [210, 422] width 353 height 25
type input "a"
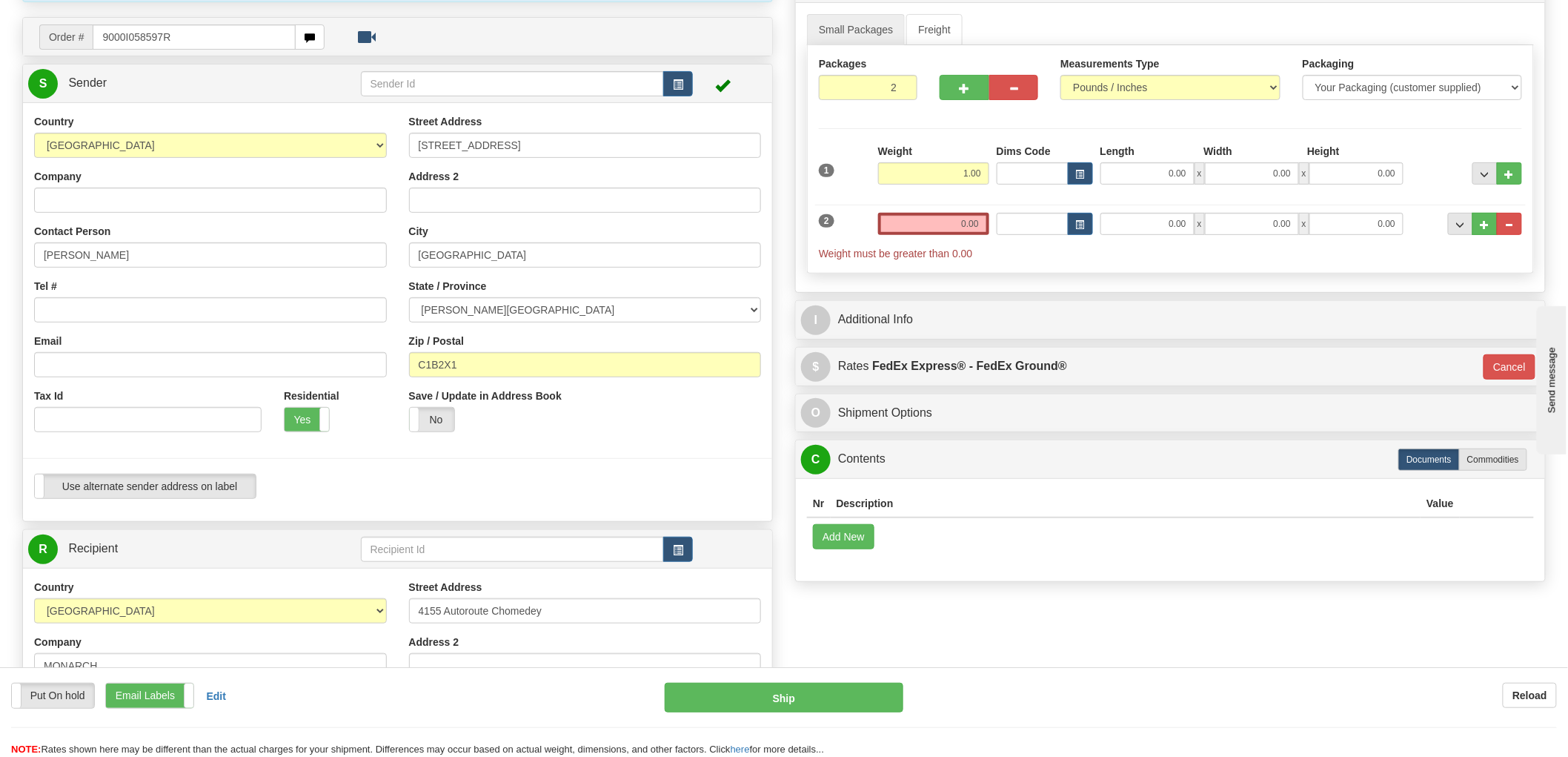
scroll to position [82, 0]
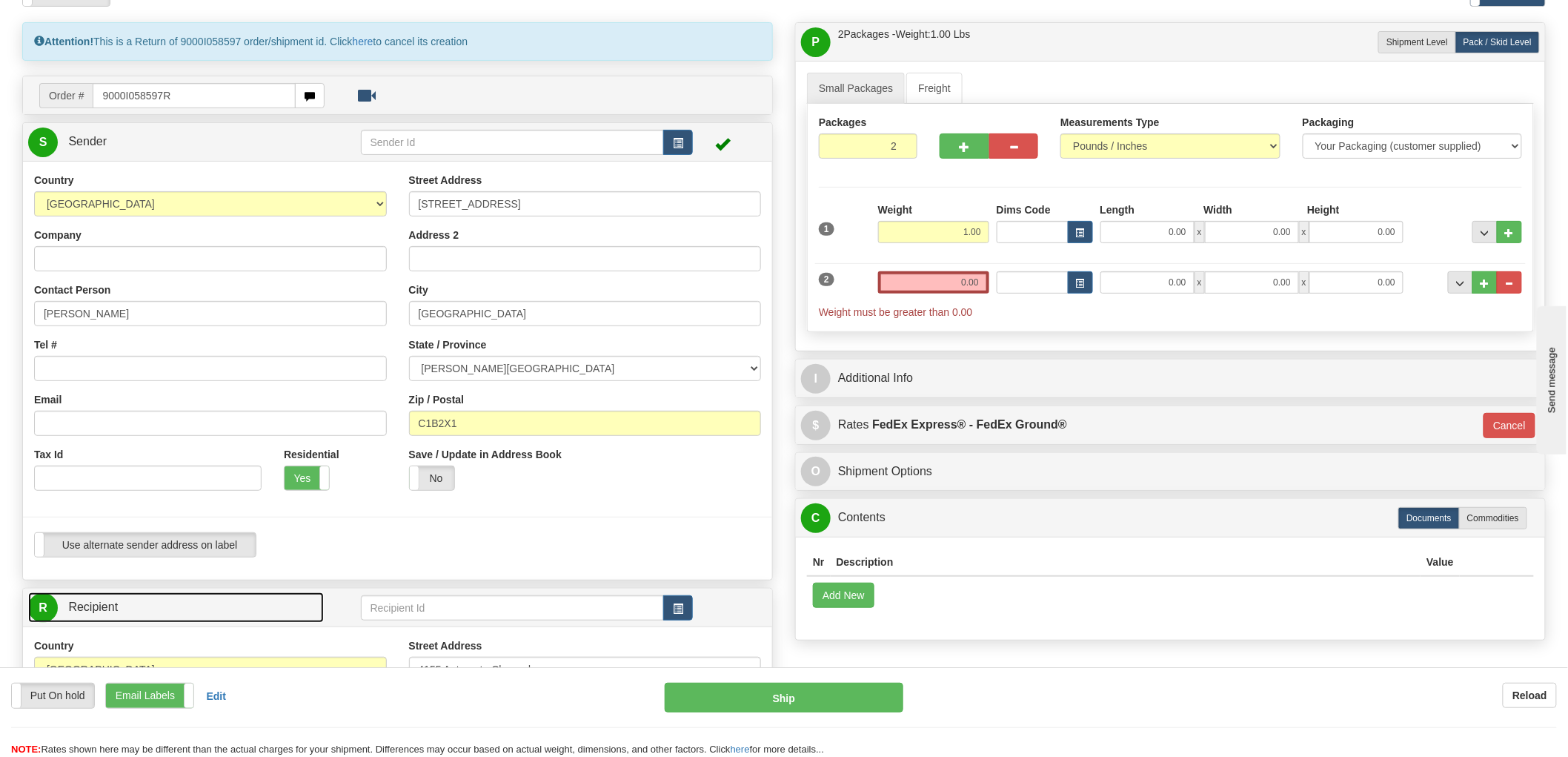
click at [243, 598] on link "R Recipient" at bounding box center [176, 608] width 296 height 31
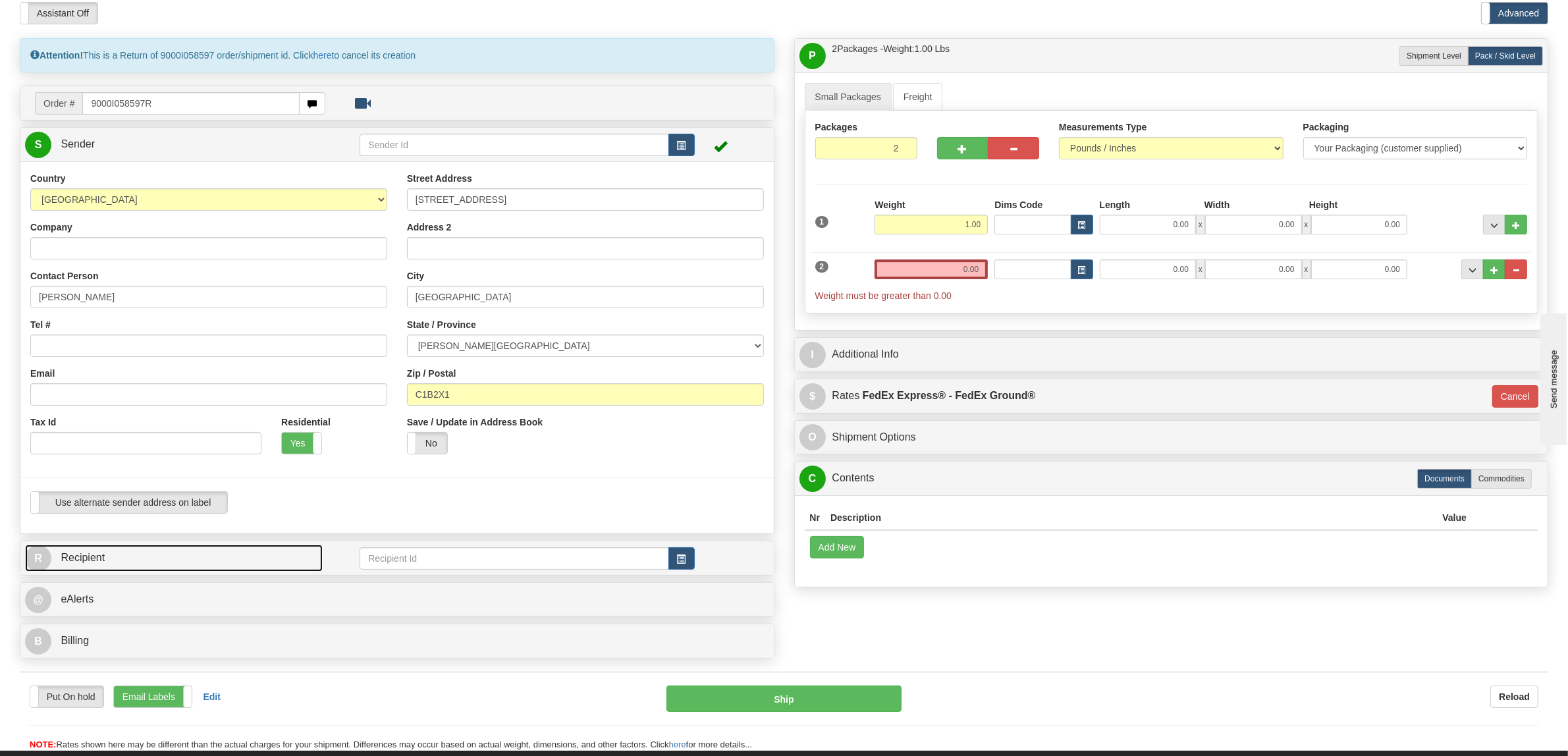
scroll to position [137, 0]
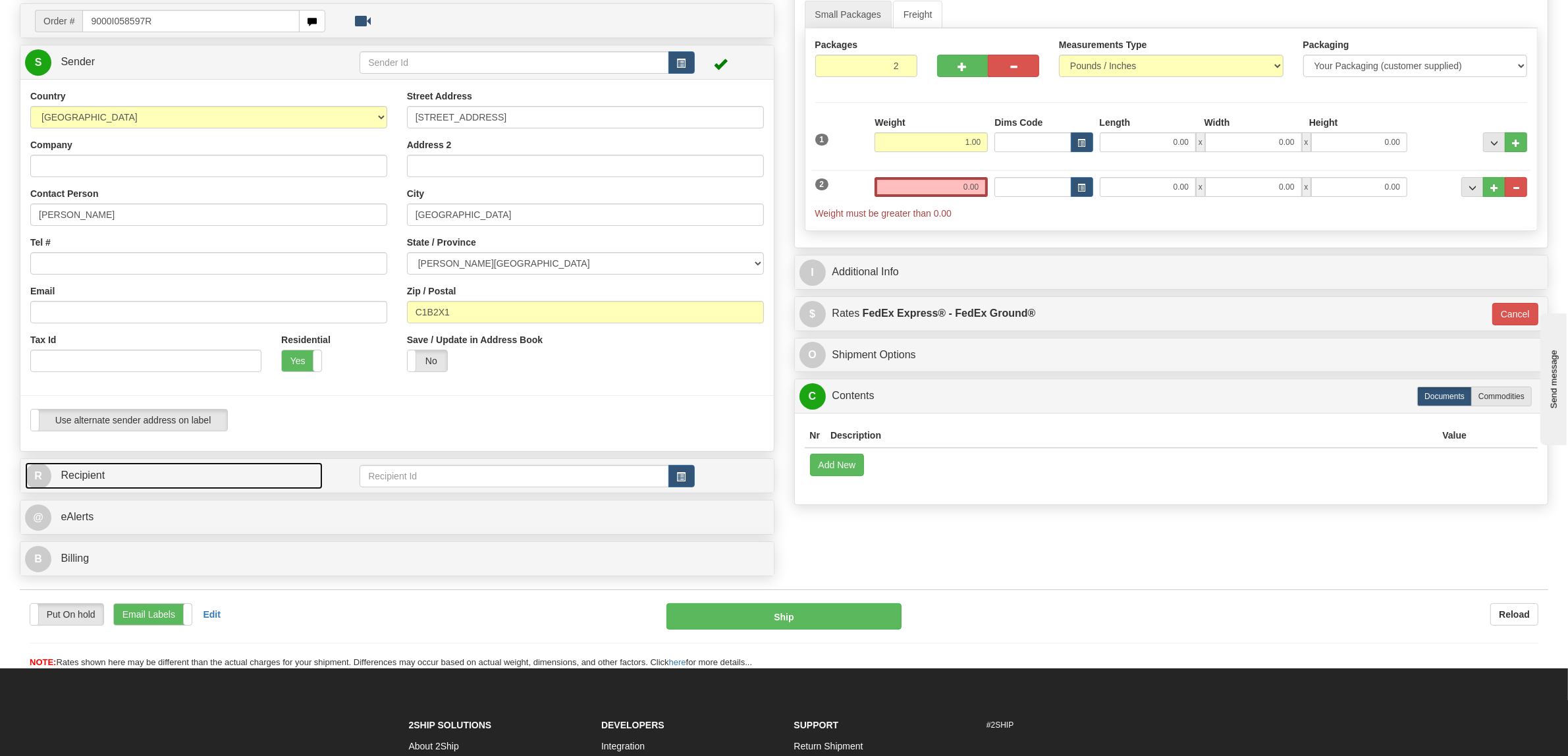
click at [223, 484] on link "R Recipient" at bounding box center [174, 476] width 298 height 27
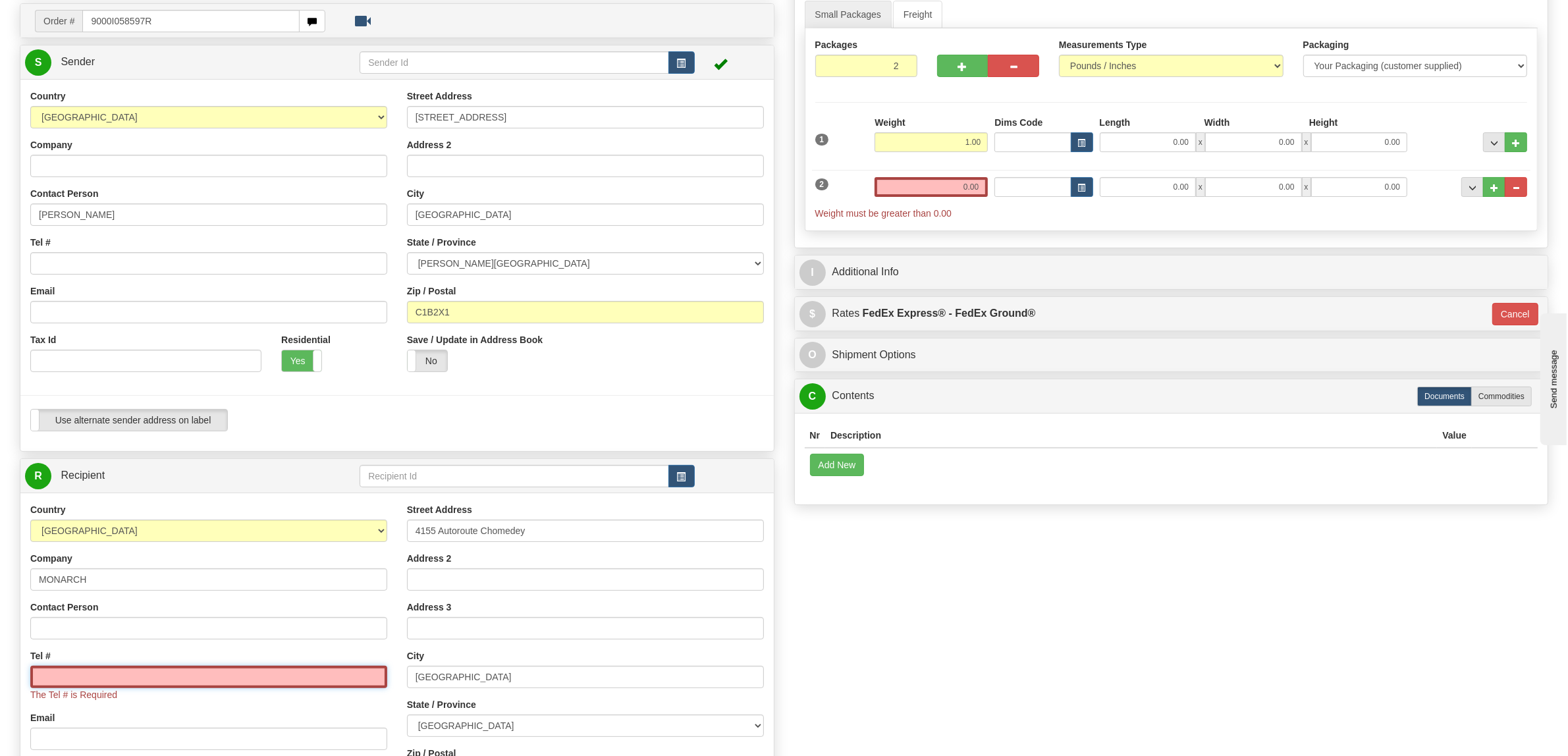
click at [128, 672] on input "Tel #" at bounding box center [208, 677] width 357 height 22
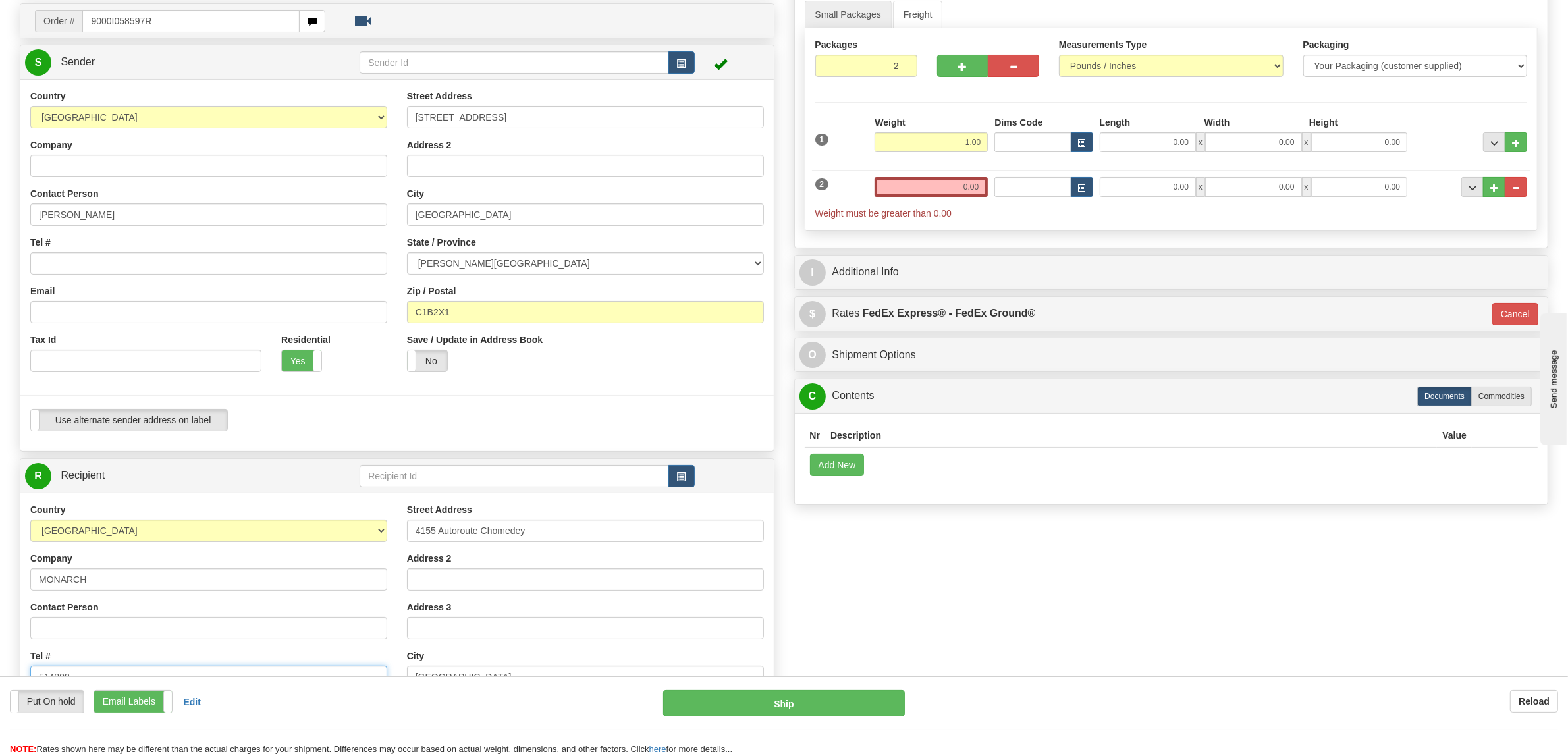
type input "5148989"
click at [1393, 193] on button "..." at bounding box center [1516, 187] width 22 height 20
type input "1"
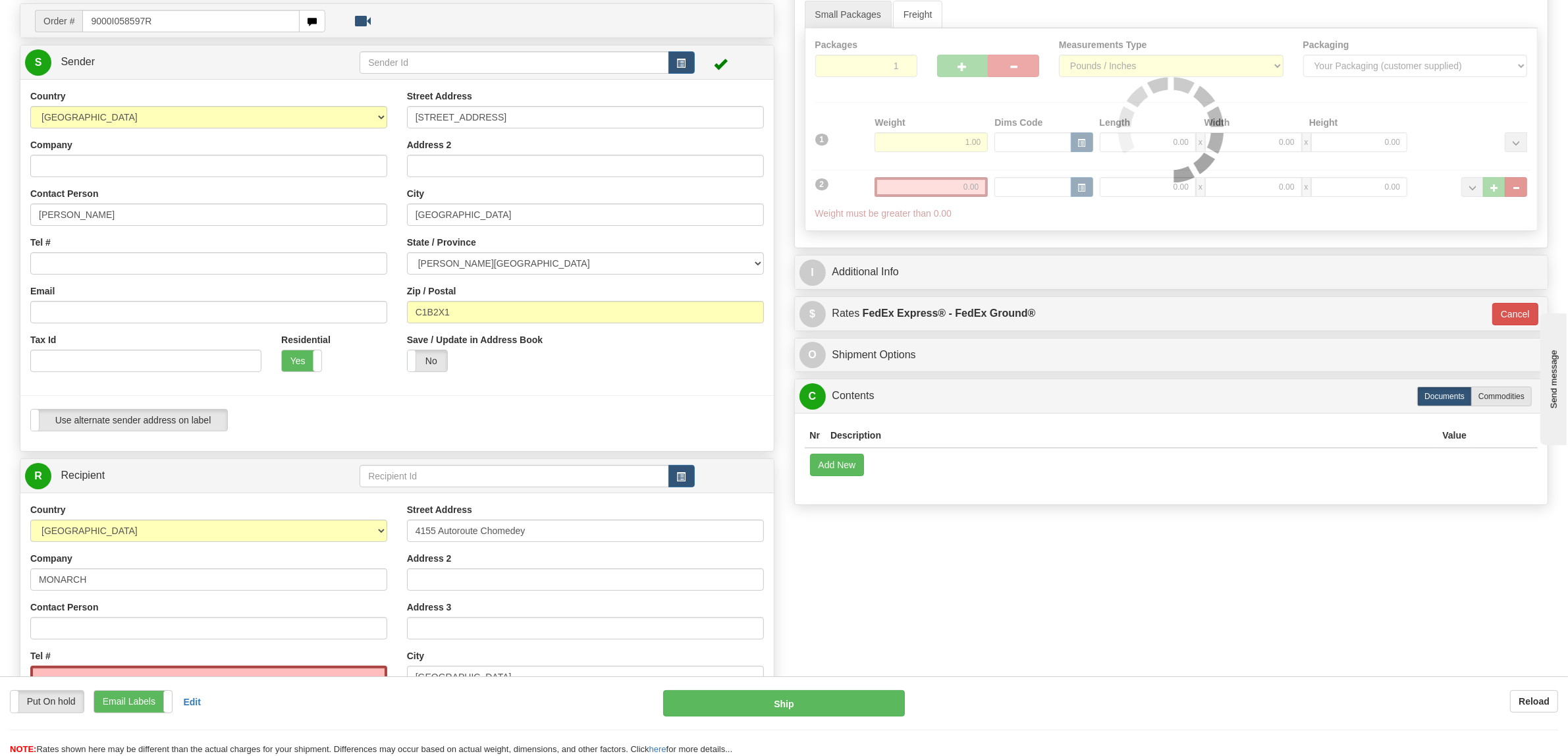
type input "92"
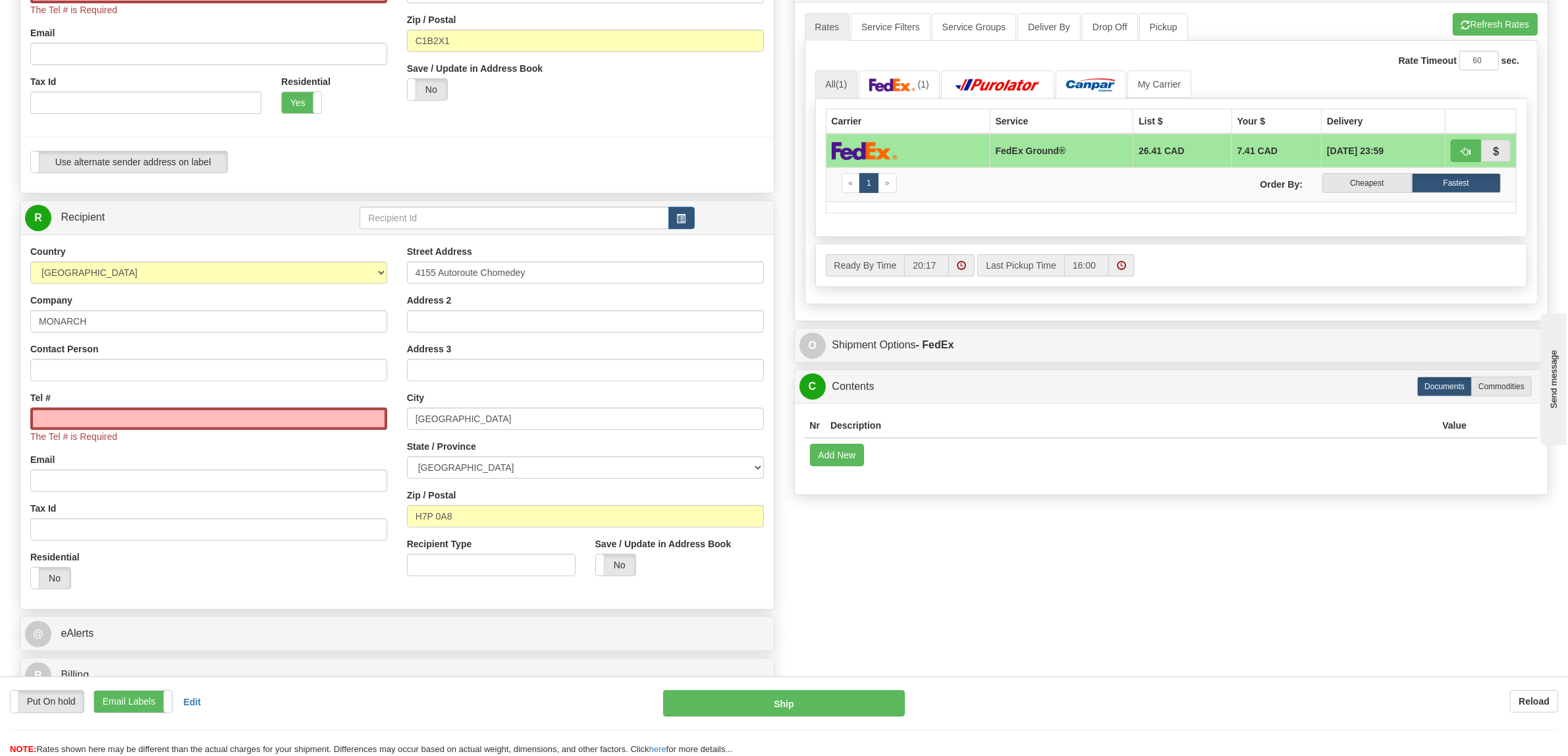
scroll to position [548, 0]
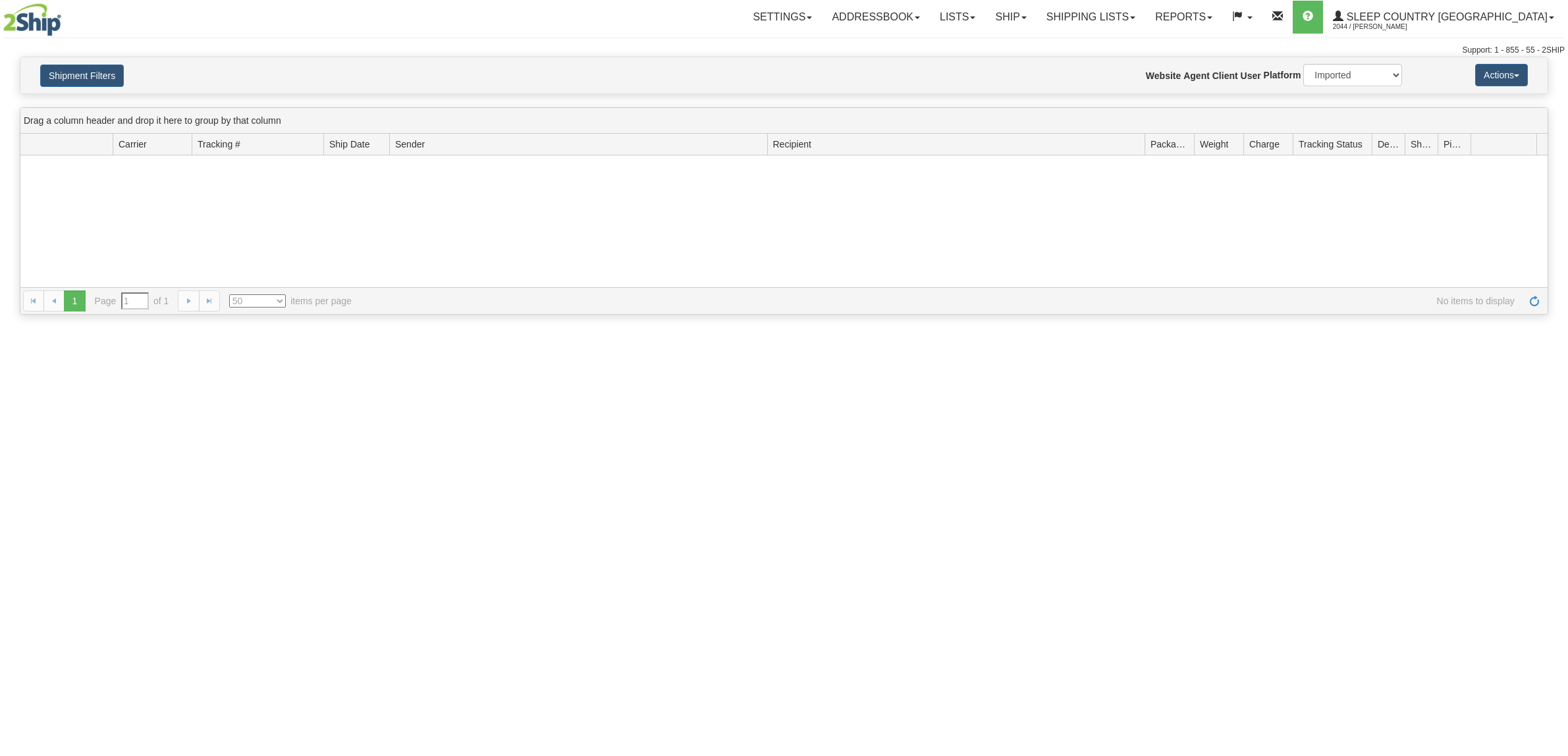
select select "1"
type input "From 09/15/2025 To 09/16/2025"
click at [101, 73] on button "Shipment Filters" at bounding box center [82, 75] width 84 height 22
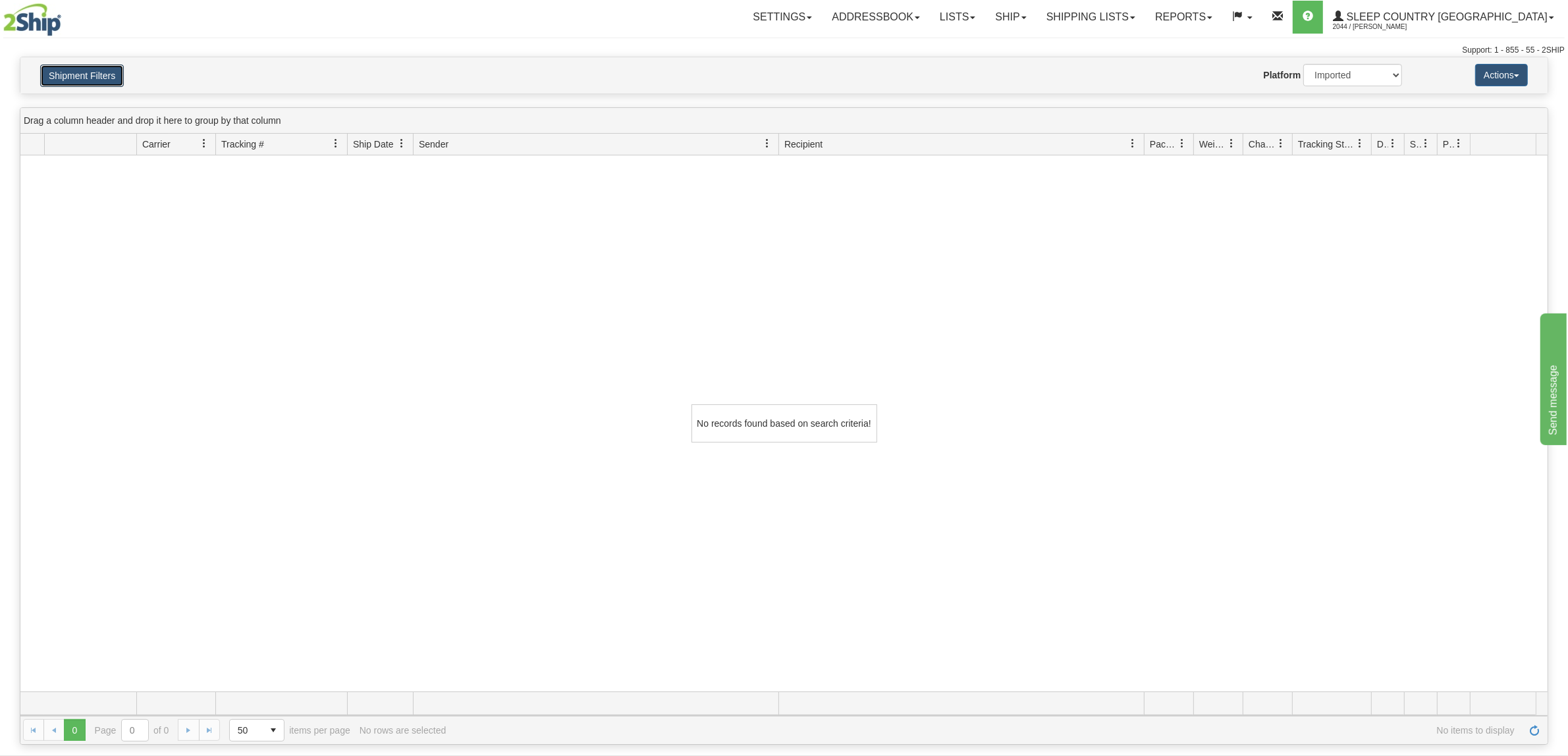
click at [101, 73] on button "Shipment Filters" at bounding box center [82, 75] width 84 height 22
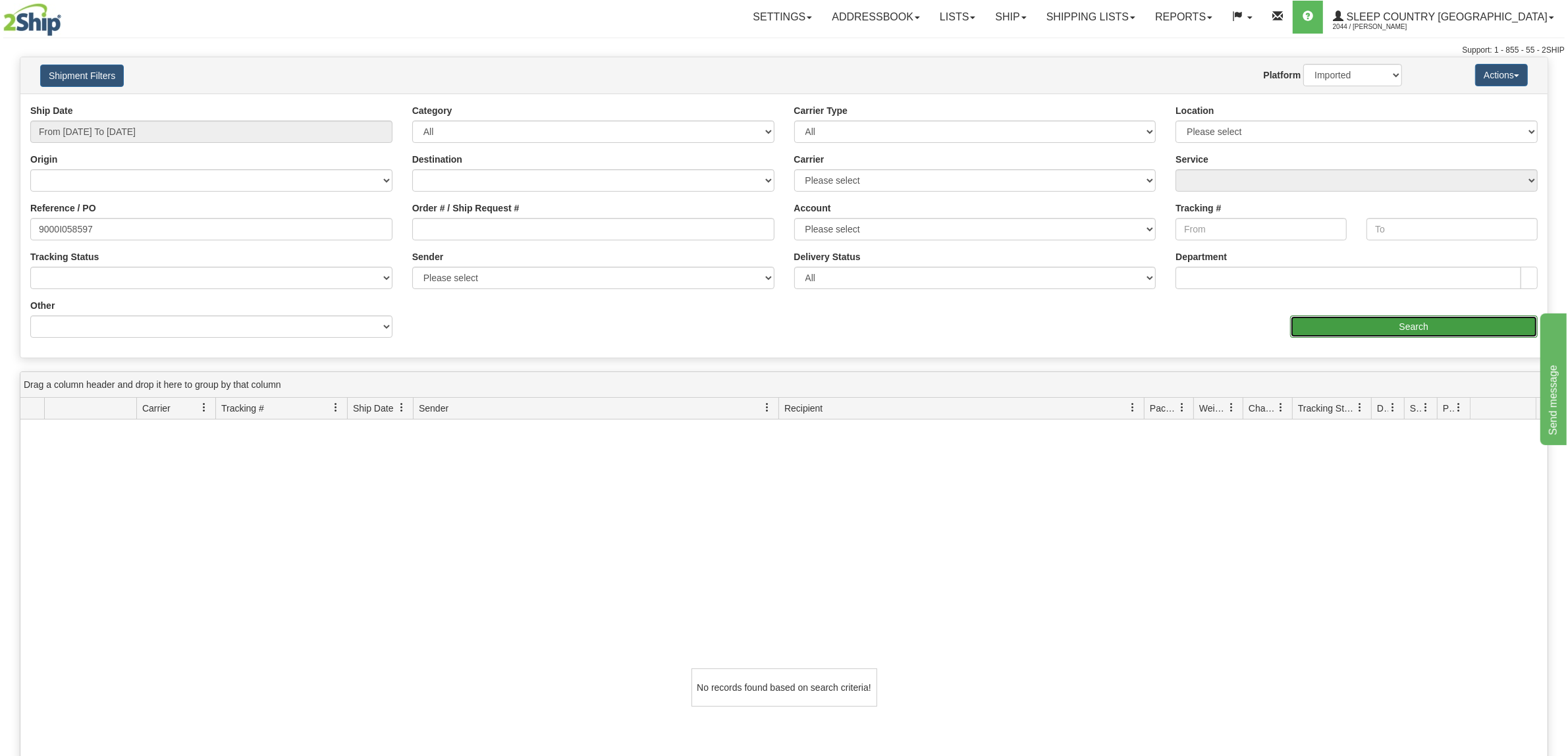
click at [1345, 326] on input "Search" at bounding box center [1414, 326] width 248 height 22
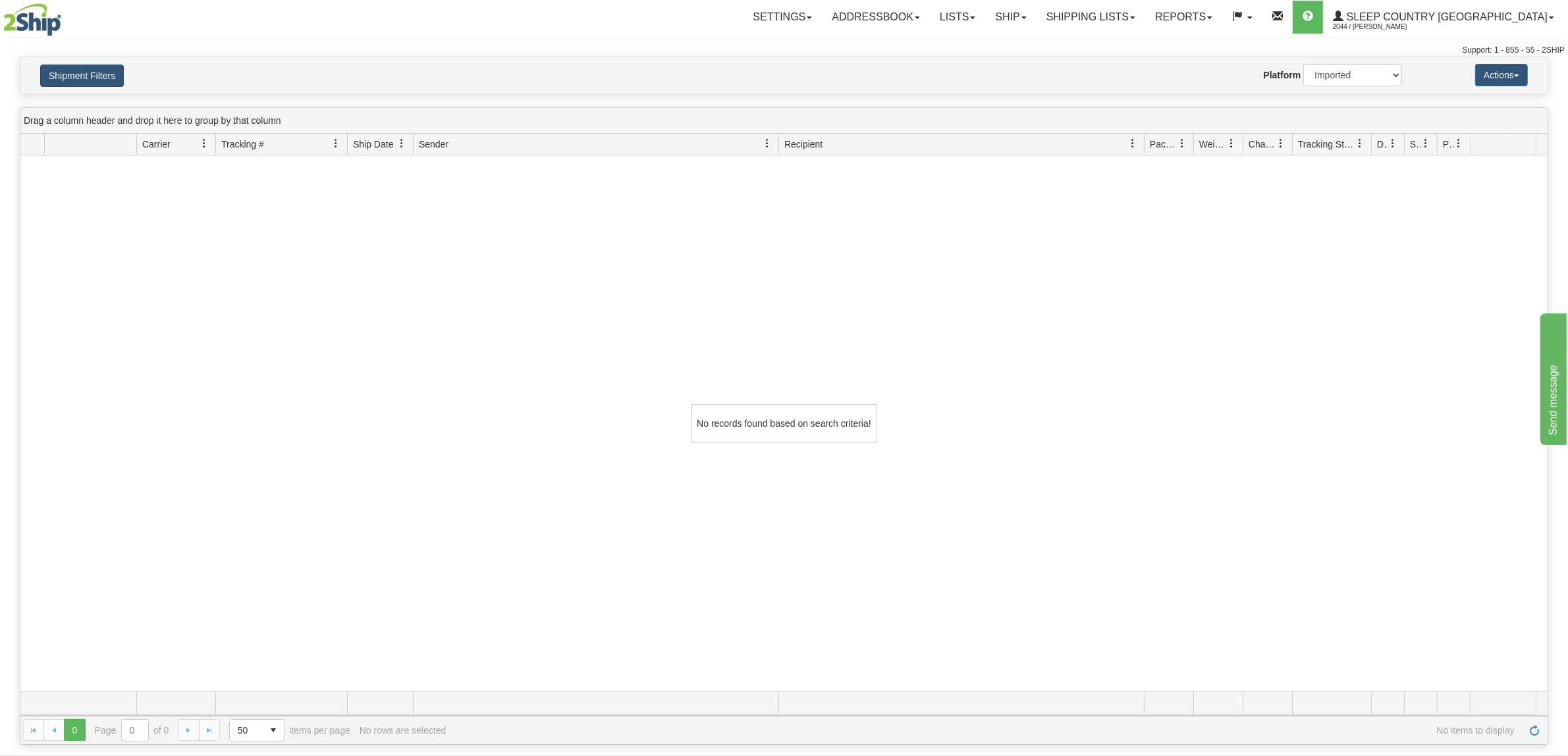
click at [125, 72] on h4 "Shipment Filters" at bounding box center [155, 75] width 251 height 23
click at [100, 72] on button "Shipment Filters" at bounding box center [82, 75] width 84 height 22
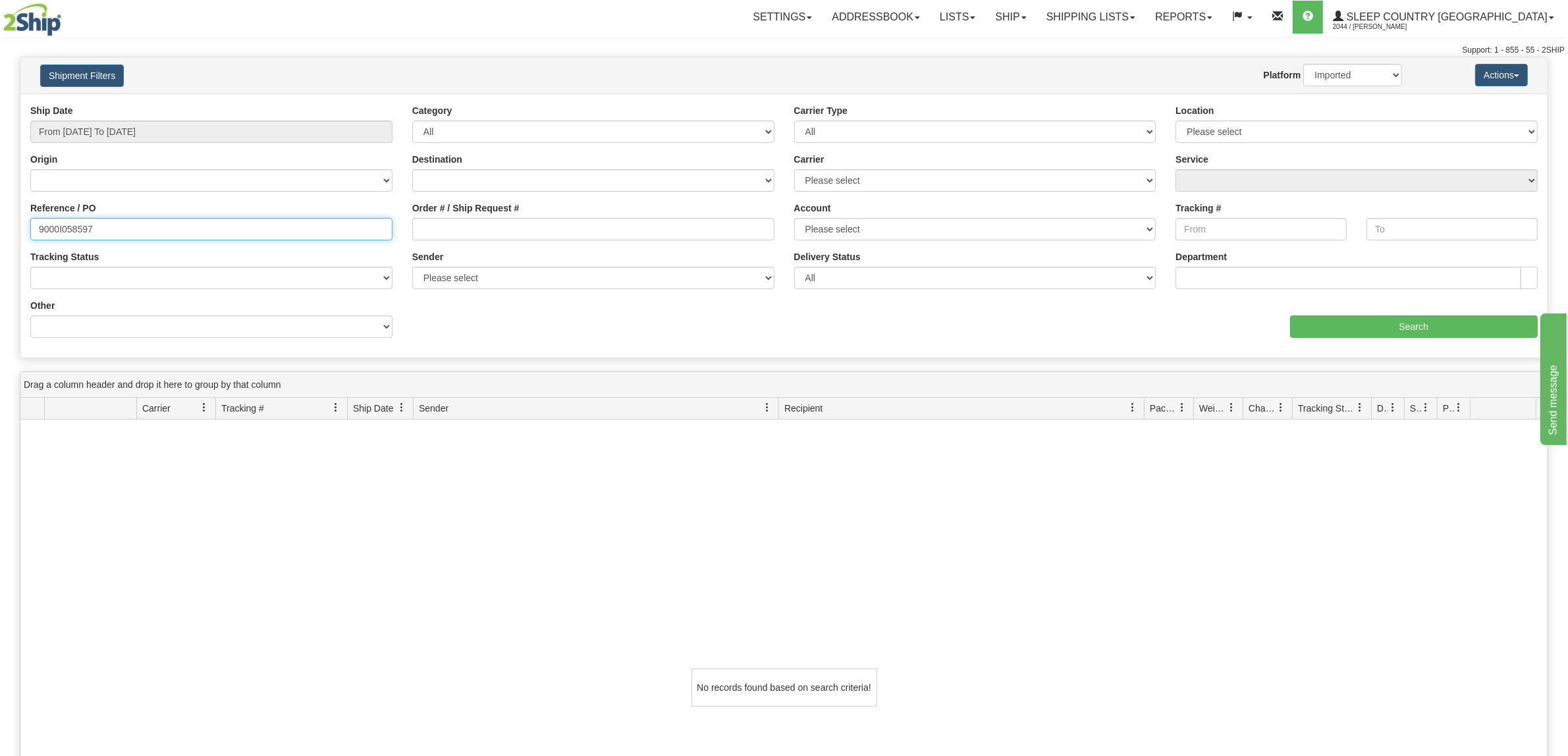
click at [172, 228] on input "9000I058597" at bounding box center [211, 228] width 362 height 22
paste input "9000I058597"
type input "9000I058597"
click at [155, 130] on input "From 09/15/2025 To 09/16/2025" at bounding box center [211, 131] width 362 height 22
click at [80, 227] on li "Last 30 Days" at bounding box center [89, 226] width 105 height 18
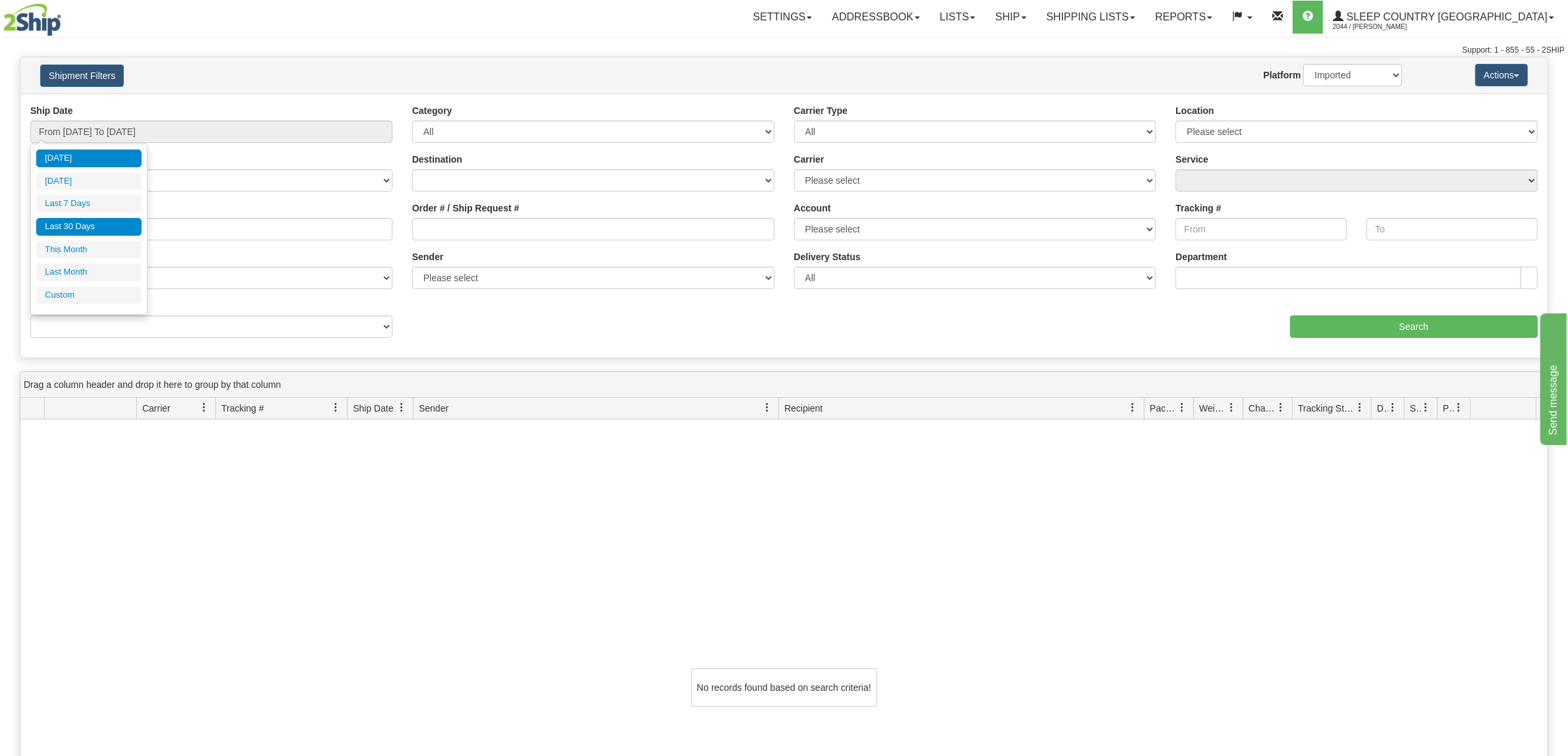
type input "From 08/18/2025 To 09/16/2025"
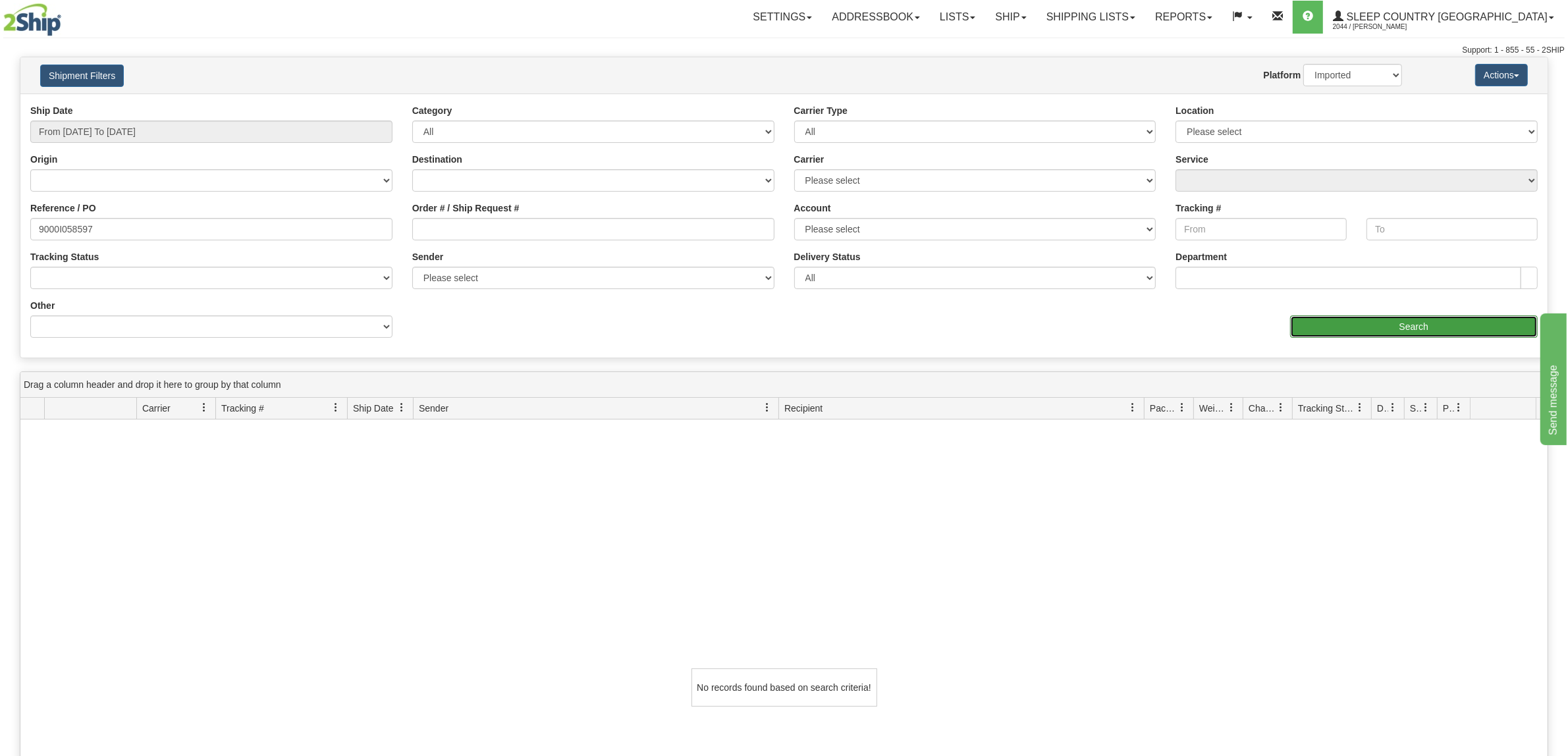
click at [1374, 324] on input "Search" at bounding box center [1414, 326] width 248 height 22
